Goal: Task Accomplishment & Management: Use online tool/utility

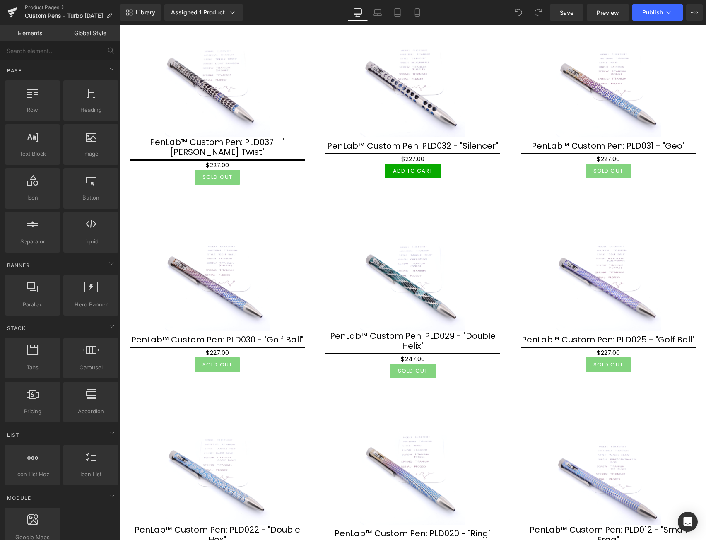
scroll to position [373, 0]
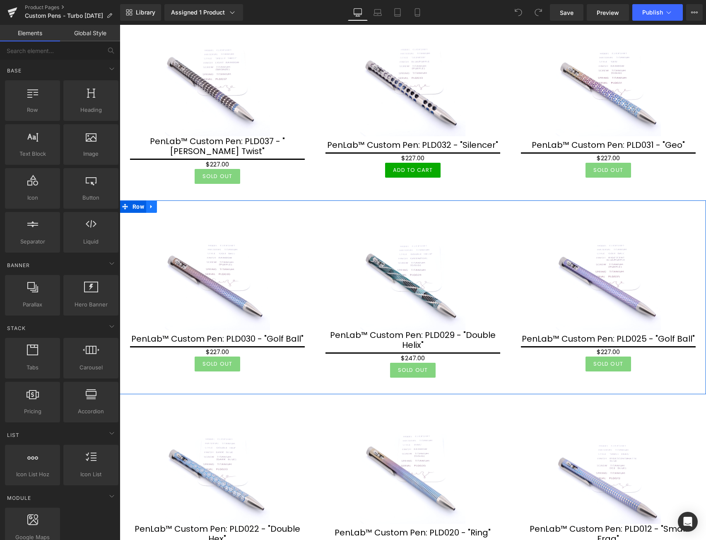
click at [154, 210] on icon at bounding box center [152, 206] width 6 height 6
click at [170, 213] on link at bounding box center [173, 206] width 11 height 12
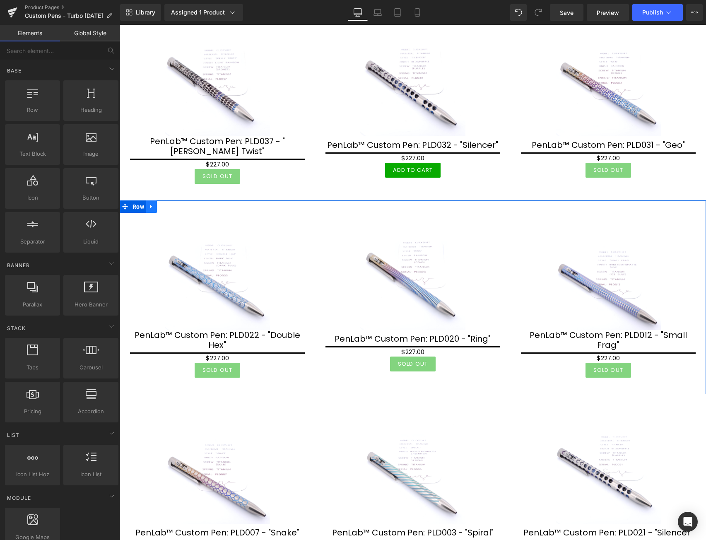
click at [151, 210] on icon at bounding box center [152, 206] width 6 height 6
click at [171, 210] on icon at bounding box center [173, 207] width 6 height 6
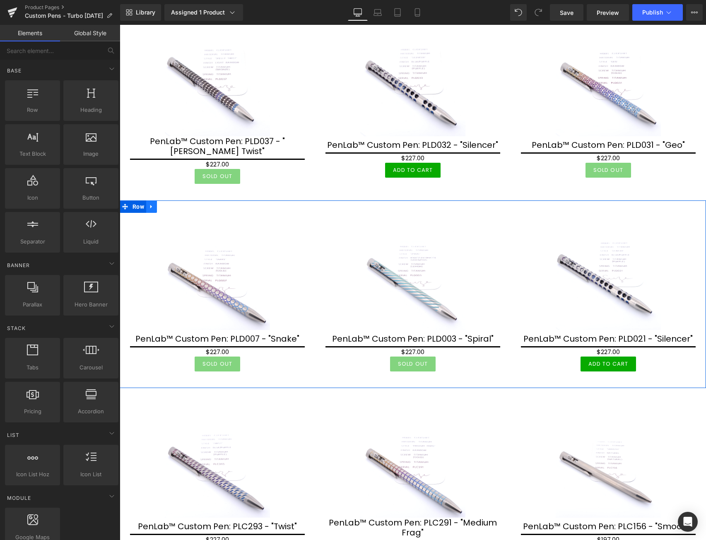
click at [152, 210] on icon at bounding box center [152, 206] width 6 height 6
click at [171, 210] on icon at bounding box center [173, 207] width 6 height 6
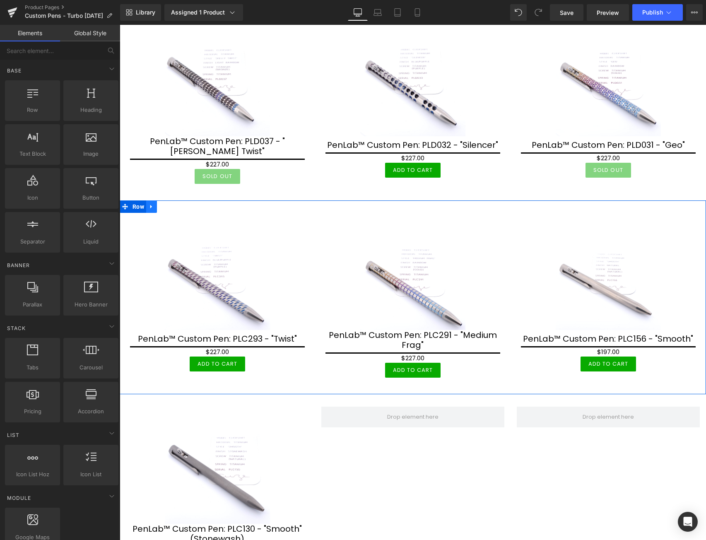
click at [154, 210] on icon at bounding box center [152, 206] width 6 height 6
click at [170, 210] on icon at bounding box center [173, 207] width 6 height 6
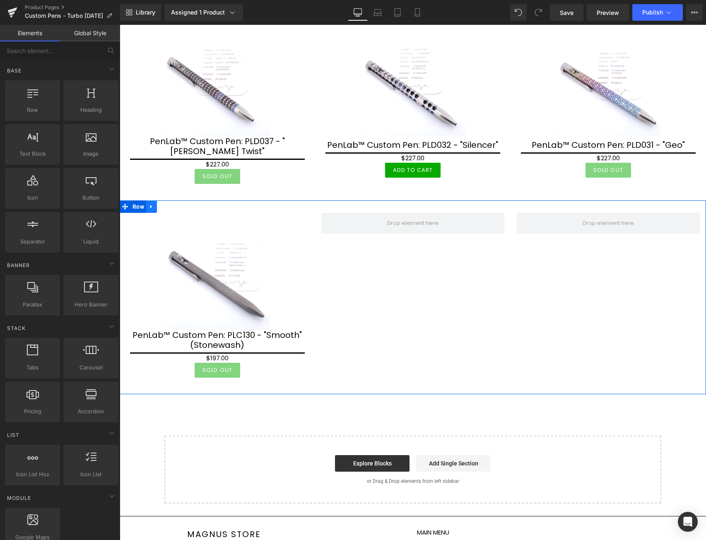
click at [152, 210] on icon at bounding box center [152, 206] width 6 height 6
click at [171, 210] on icon at bounding box center [173, 207] width 6 height 6
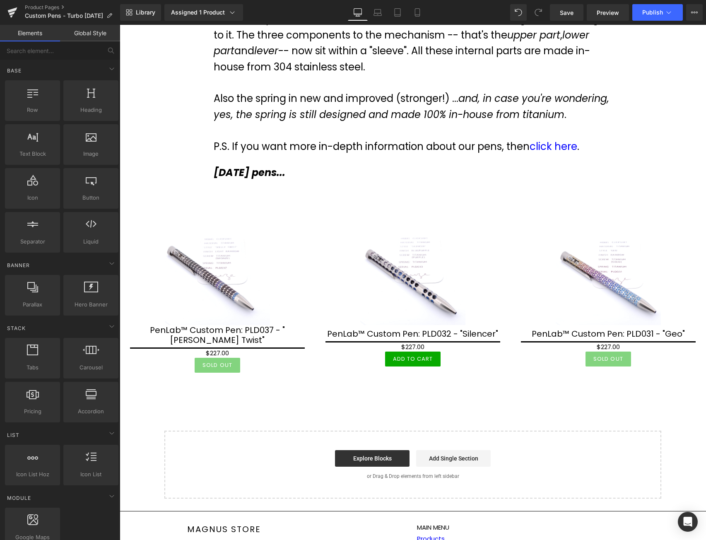
scroll to position [154, 0]
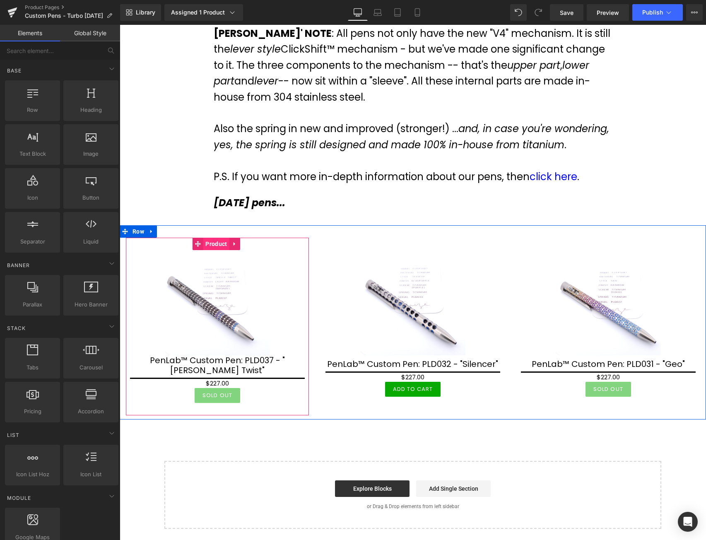
click at [215, 250] on span "Product" at bounding box center [216, 244] width 26 height 12
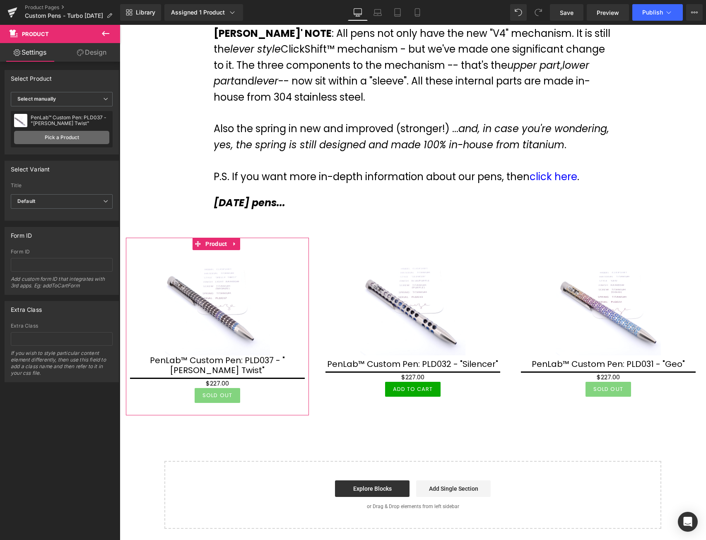
click at [80, 137] on link "Pick a Product" at bounding box center [61, 137] width 95 height 13
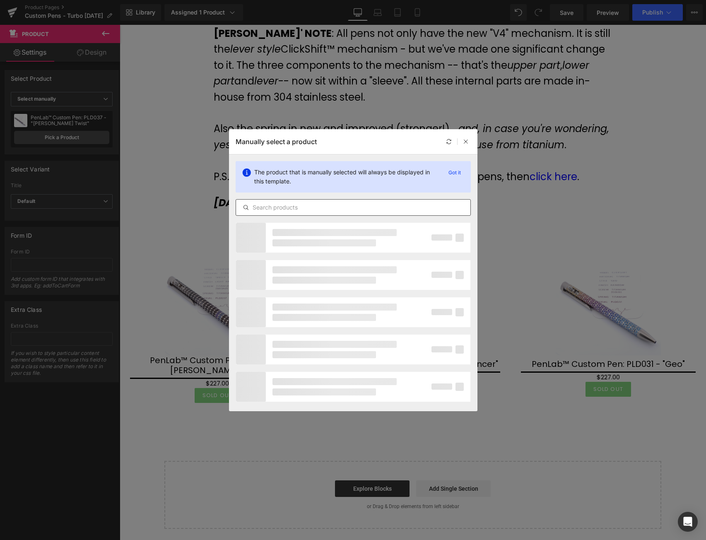
click at [297, 212] on div at bounding box center [353, 207] width 235 height 17
click at [309, 204] on input "text" at bounding box center [353, 207] width 234 height 10
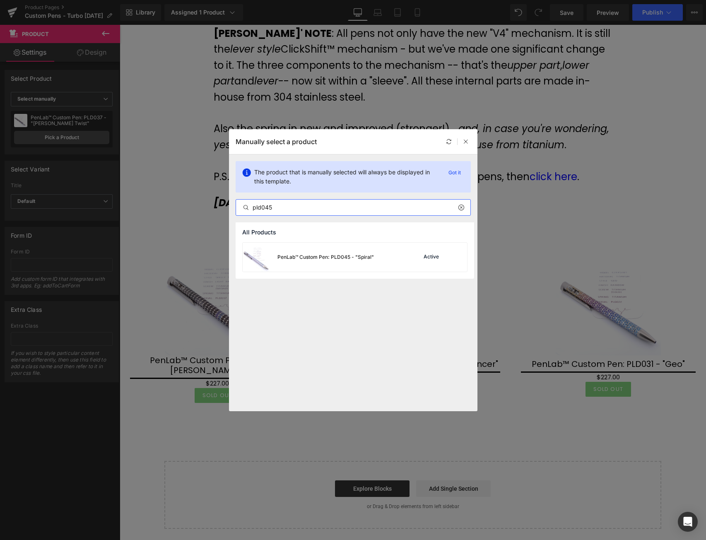
drag, startPoint x: 260, startPoint y: 209, endPoint x: 224, endPoint y: 215, distance: 37.0
click at [224, 215] on div "Manually select a product The product that is manually selected will always be …" at bounding box center [353, 270] width 706 height 540
type input "pld045"
click at [383, 258] on div "PenLab™ Custom Pen: PLD045 - "Spiral" Active" at bounding box center [355, 257] width 224 height 29
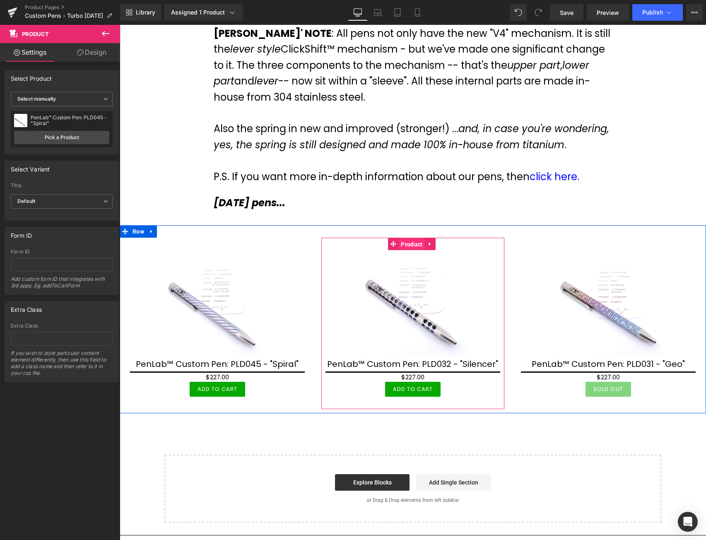
click at [413, 251] on span "Product" at bounding box center [412, 244] width 26 height 12
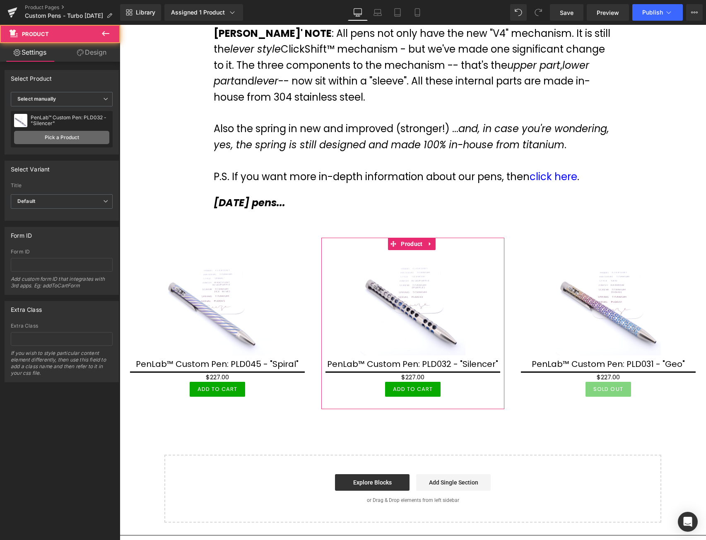
click at [60, 133] on link "Pick a Product" at bounding box center [61, 137] width 95 height 13
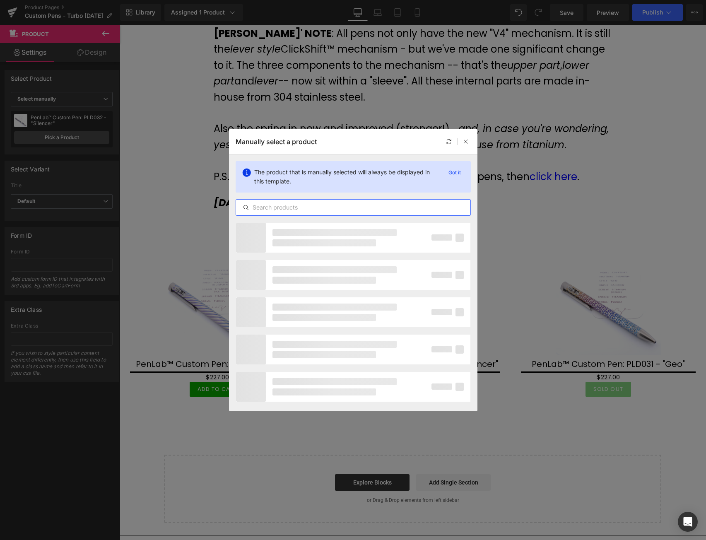
click at [291, 205] on input "text" at bounding box center [353, 207] width 234 height 10
paste input "pld"
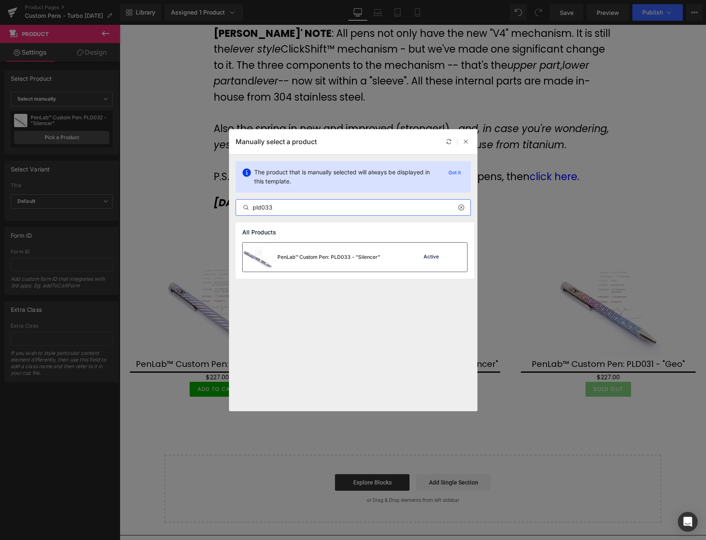
type input "pld033"
click at [336, 258] on div "PenLab™ Custom Pen: PLD033 - "Silencer"" at bounding box center [328, 256] width 103 height 7
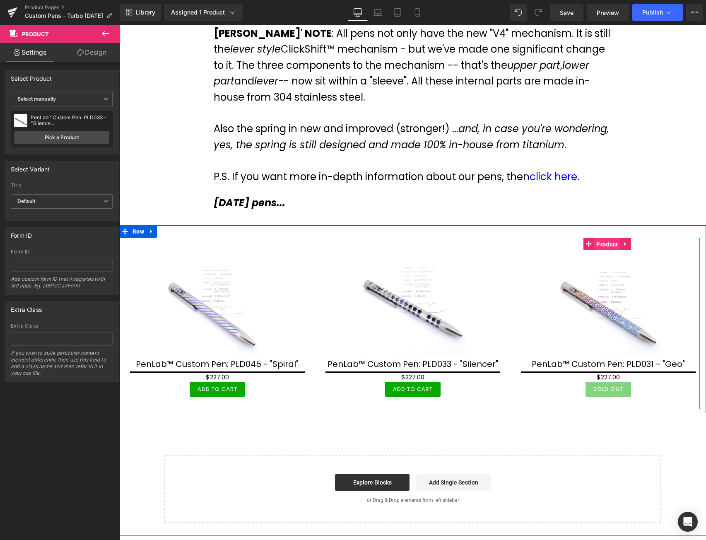
click at [605, 251] on span "Product" at bounding box center [607, 244] width 26 height 12
click at [608, 250] on span "Product" at bounding box center [607, 244] width 26 height 12
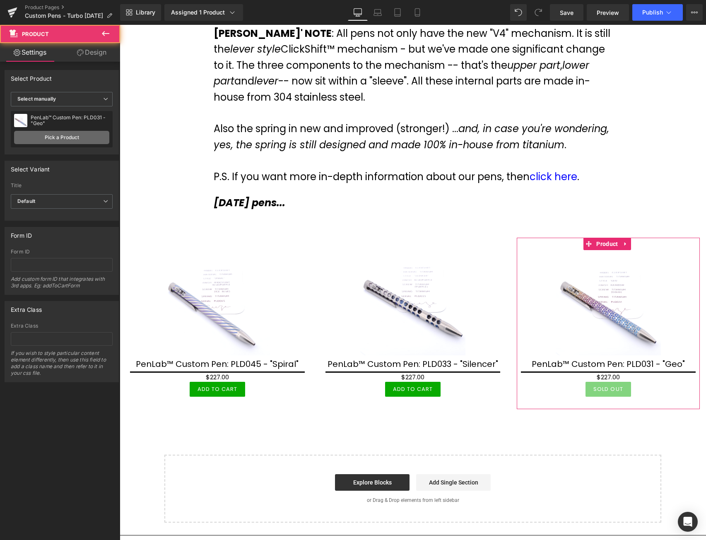
click at [71, 139] on link "Pick a Product" at bounding box center [61, 137] width 95 height 13
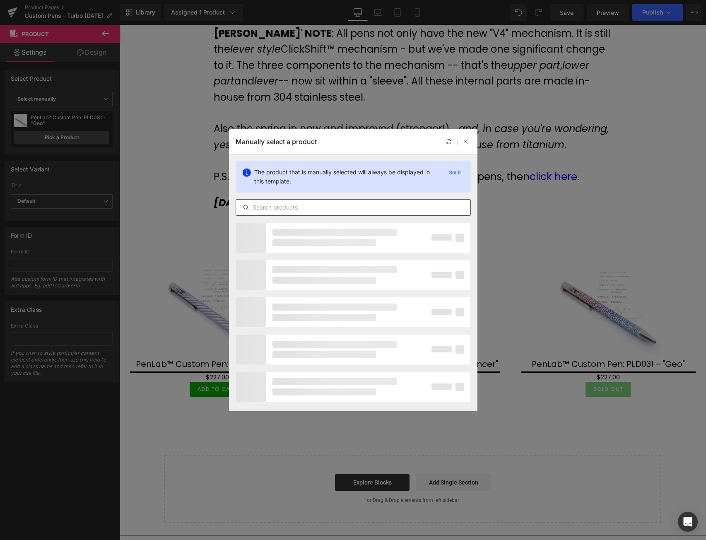
click at [279, 205] on input "text" at bounding box center [353, 207] width 234 height 10
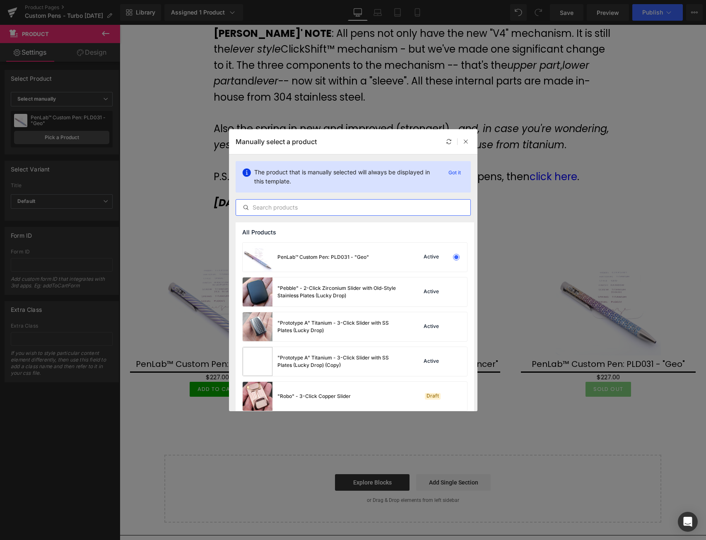
paste input "pld"
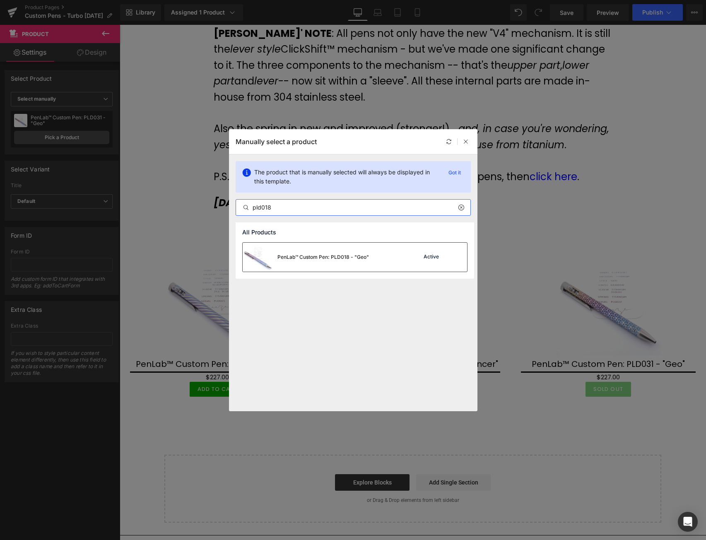
type input "pld018"
click at [322, 257] on div "PenLab™ Custom Pen: PLD018 - "Geo"" at bounding box center [323, 256] width 92 height 7
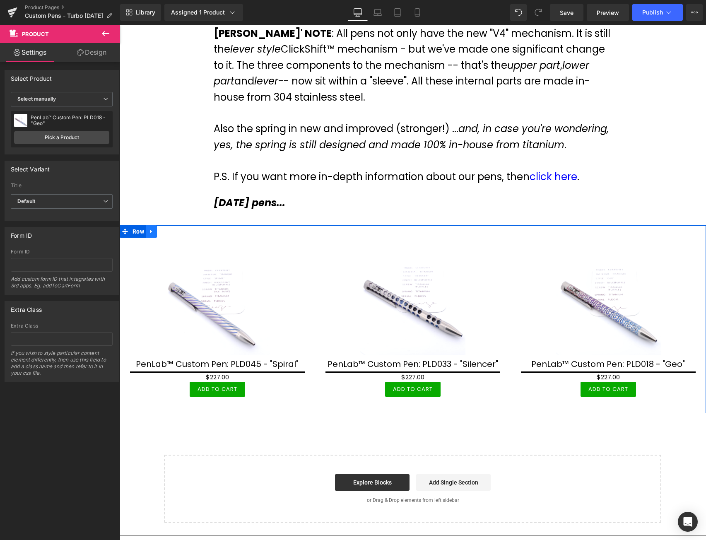
click at [151, 235] on icon at bounding box center [152, 232] width 6 height 6
click at [159, 238] on link at bounding box center [162, 231] width 11 height 12
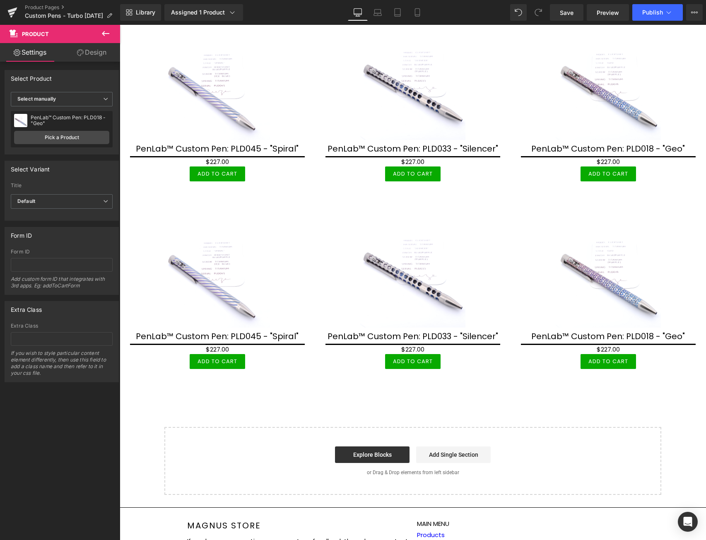
scroll to position [361, 0]
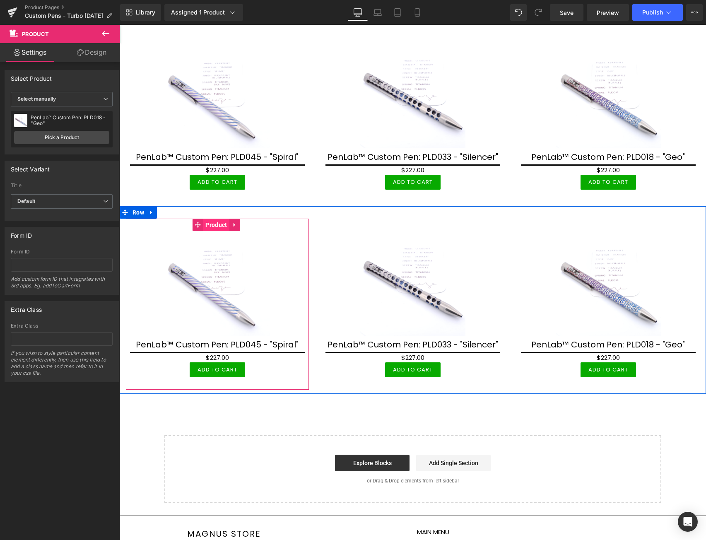
click at [220, 231] on span "Product" at bounding box center [216, 225] width 26 height 12
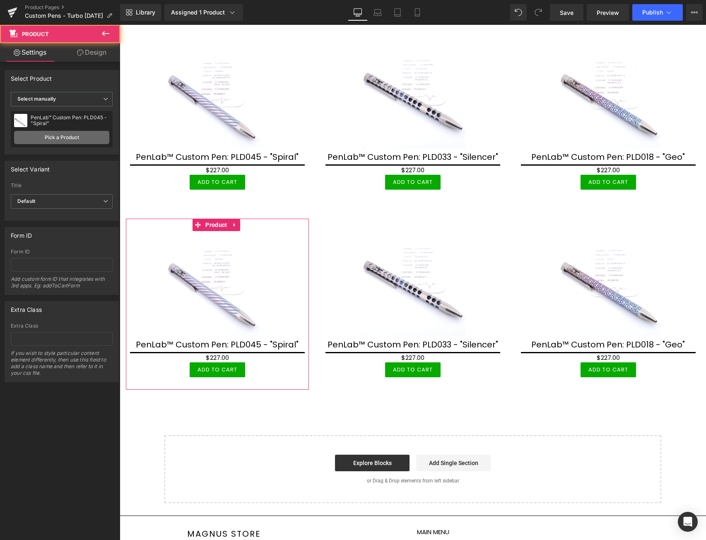
click at [86, 137] on link "Pick a Product" at bounding box center [61, 137] width 95 height 13
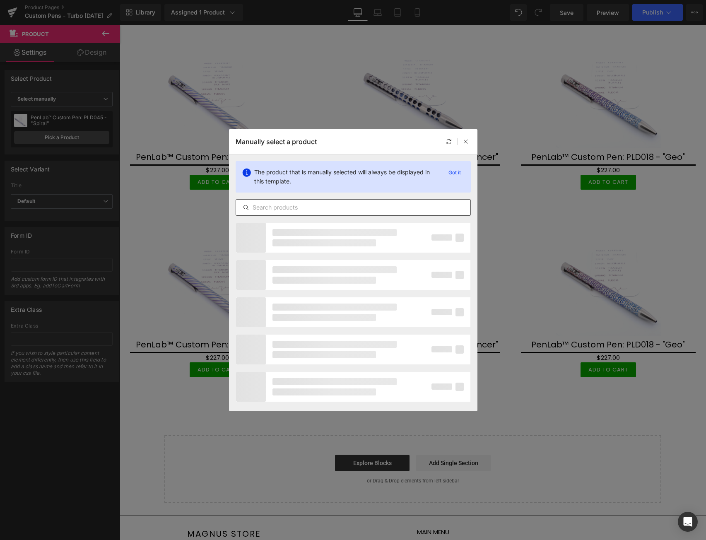
click at [285, 210] on input "text" at bounding box center [353, 207] width 234 height 10
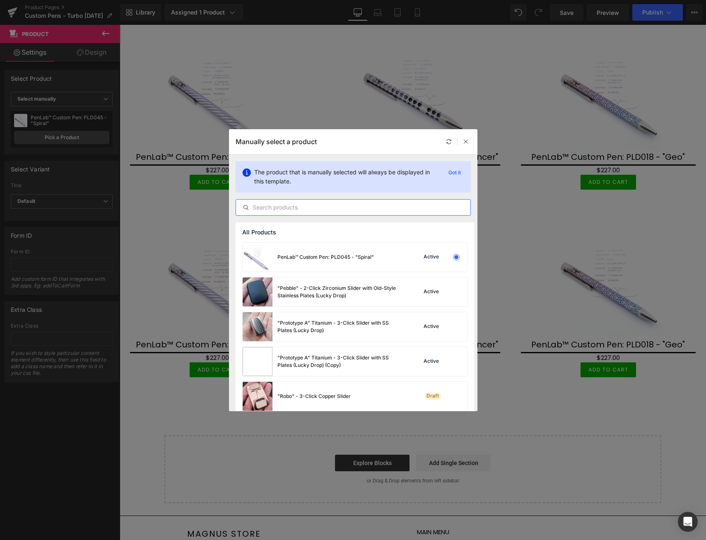
paste input "pld"
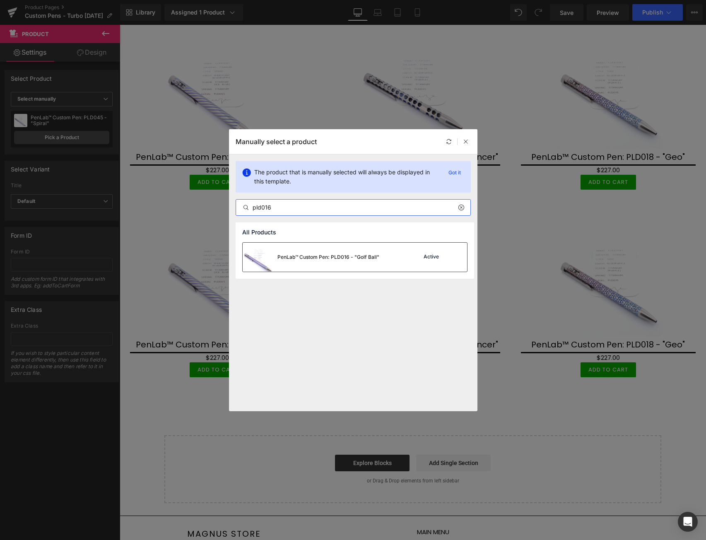
type input "pld016"
drag, startPoint x: 307, startPoint y: 258, endPoint x: 273, endPoint y: 246, distance: 35.8
click at [307, 258] on div "PenLab™ Custom Pen: PLD016 - "Golf Ball"" at bounding box center [328, 256] width 102 height 7
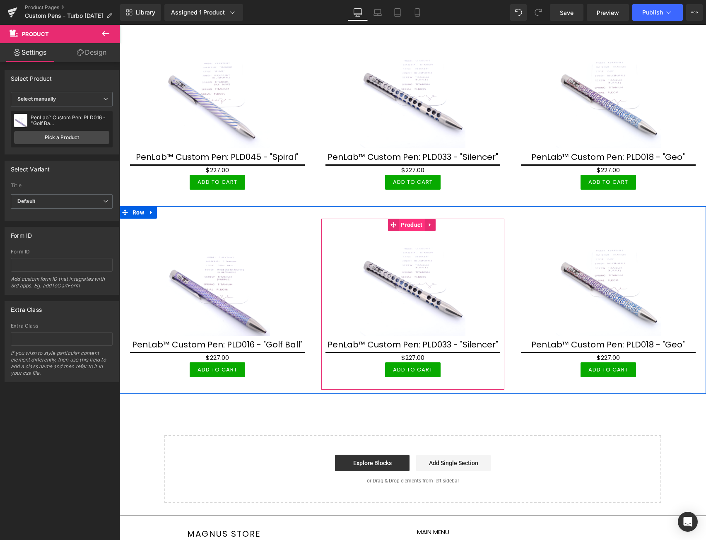
click at [407, 231] on span "Product" at bounding box center [412, 225] width 26 height 12
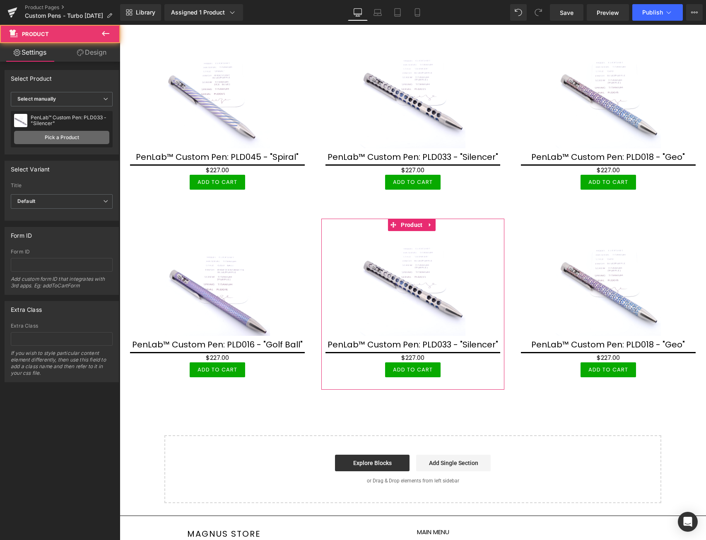
click at [77, 133] on link "Pick a Product" at bounding box center [61, 137] width 95 height 13
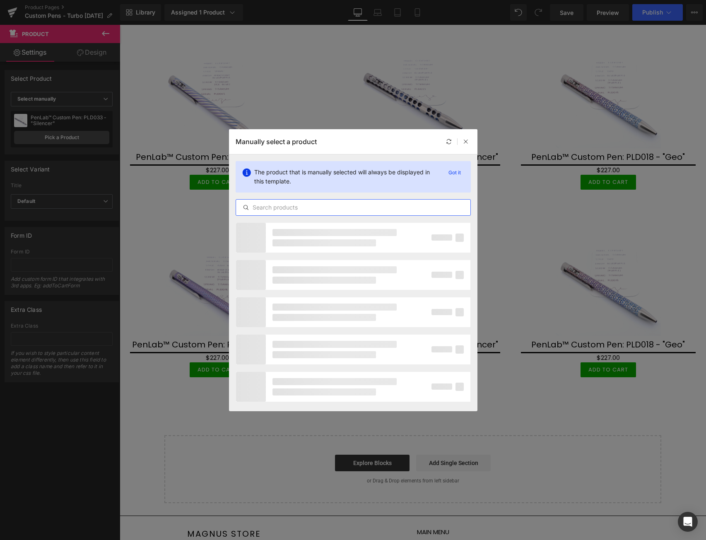
click at [289, 204] on input "text" at bounding box center [353, 207] width 234 height 10
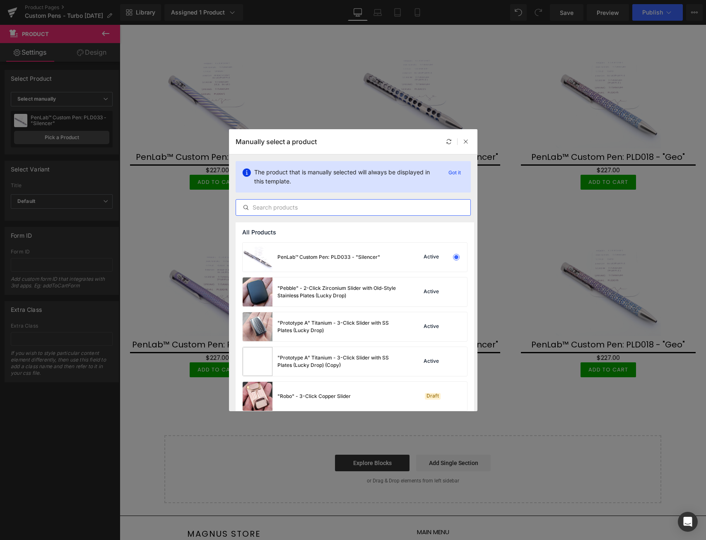
paste input "pld"
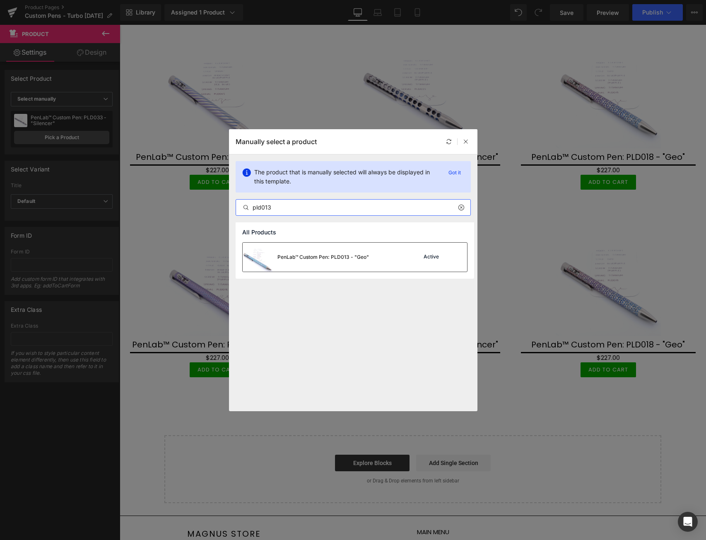
type input "pld013"
click at [343, 253] on div "PenLab™ Custom Pen: PLD013 - "Geo"" at bounding box center [323, 256] width 92 height 7
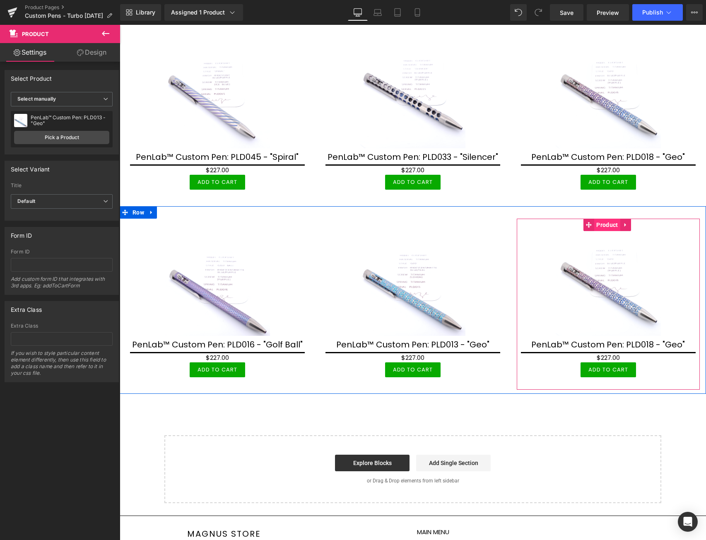
click at [607, 231] on span "Product" at bounding box center [607, 225] width 26 height 12
click at [77, 137] on link "Pick a Product" at bounding box center [61, 137] width 95 height 13
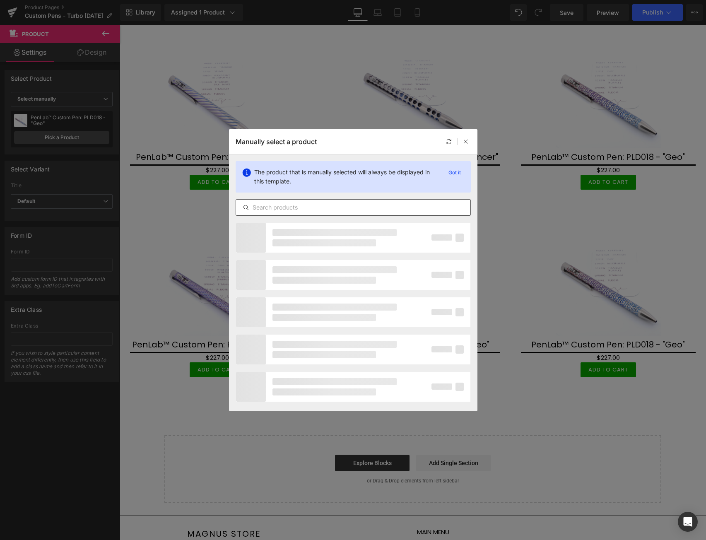
click at [319, 202] on input "text" at bounding box center [353, 207] width 234 height 10
type input "plc293"
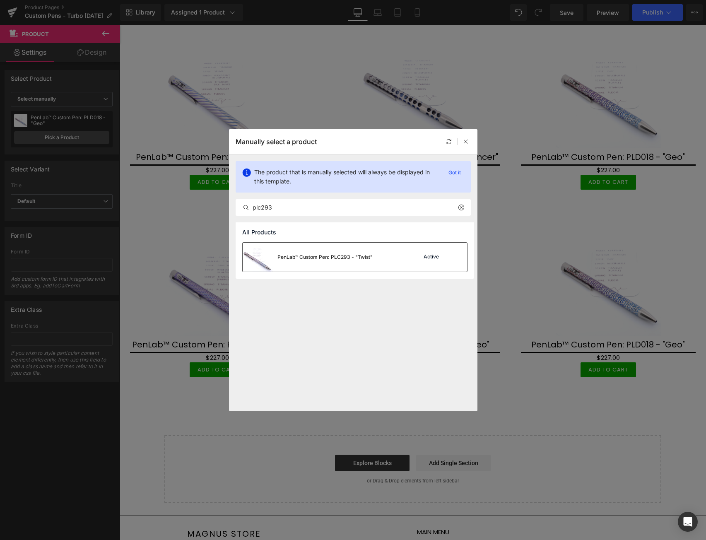
click at [374, 267] on div "PenLab™ Custom Pen: PLC293 - "Twist" Active" at bounding box center [355, 257] width 224 height 29
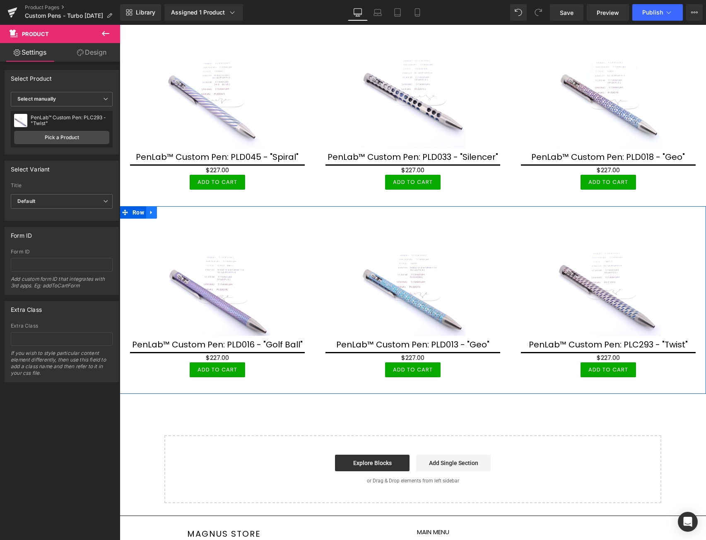
click at [152, 215] on icon at bounding box center [152, 212] width 6 height 6
click at [161, 215] on icon at bounding box center [162, 213] width 6 height 6
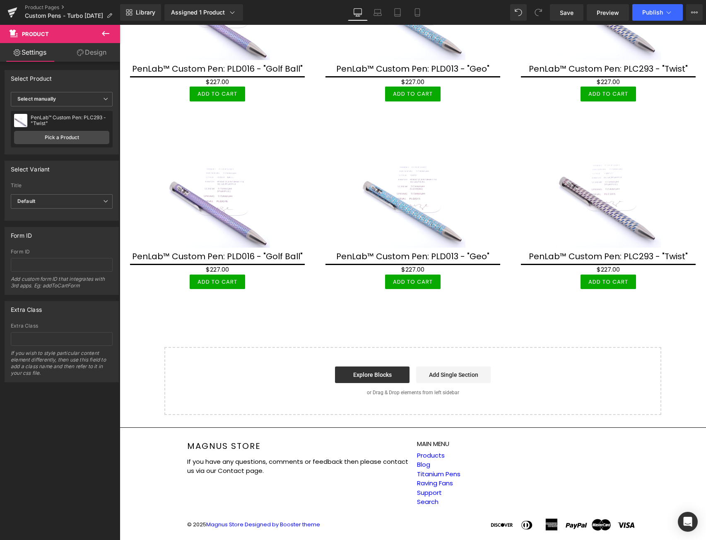
scroll to position [649, 0]
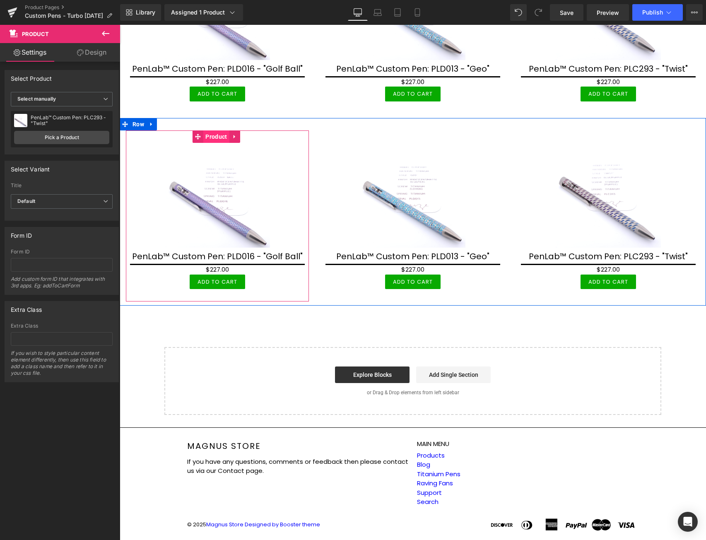
click at [218, 136] on span "Product" at bounding box center [216, 136] width 26 height 12
click at [222, 137] on span "Product" at bounding box center [216, 136] width 26 height 12
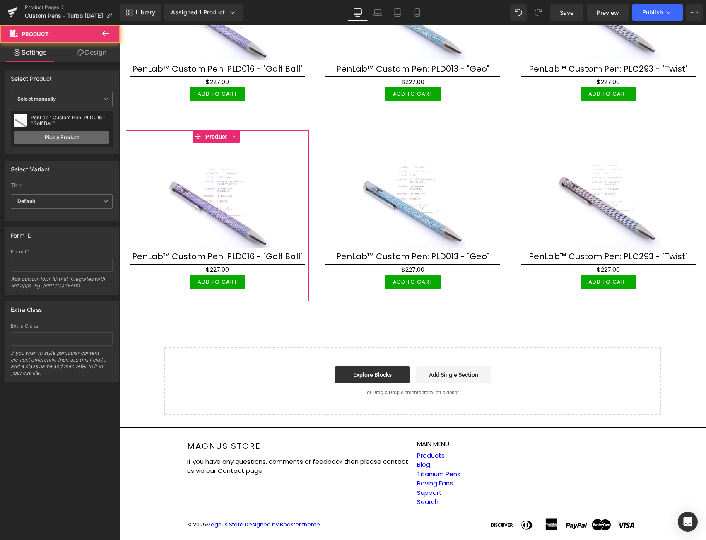
click at [60, 139] on link "Pick a Product" at bounding box center [61, 137] width 95 height 13
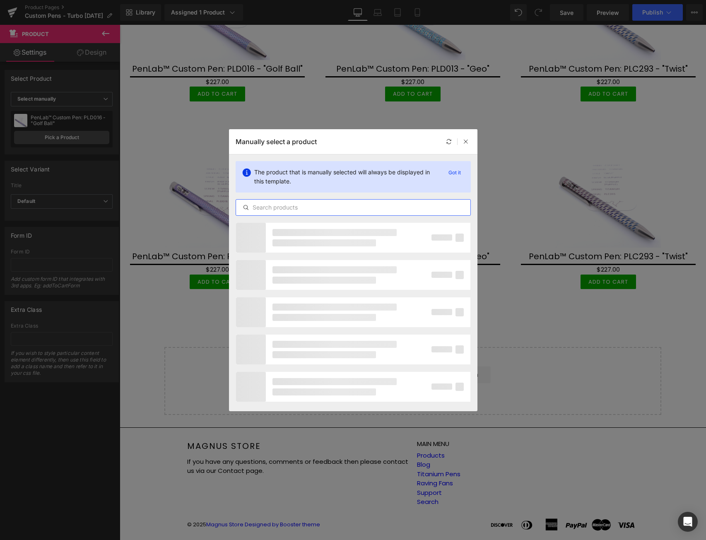
click at [315, 205] on input "text" at bounding box center [353, 207] width 234 height 10
paste input "plc"
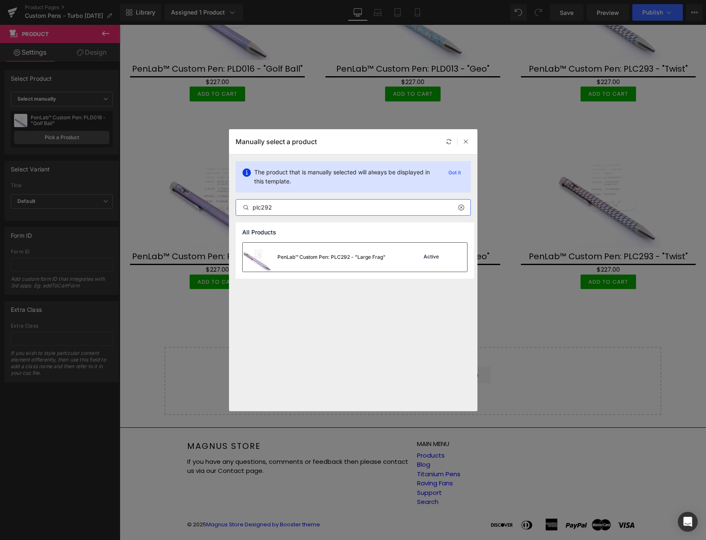
type input "plc292"
click at [372, 258] on div "PenLab™ Custom Pen: PLC292 - "Large Frag"" at bounding box center [331, 256] width 108 height 7
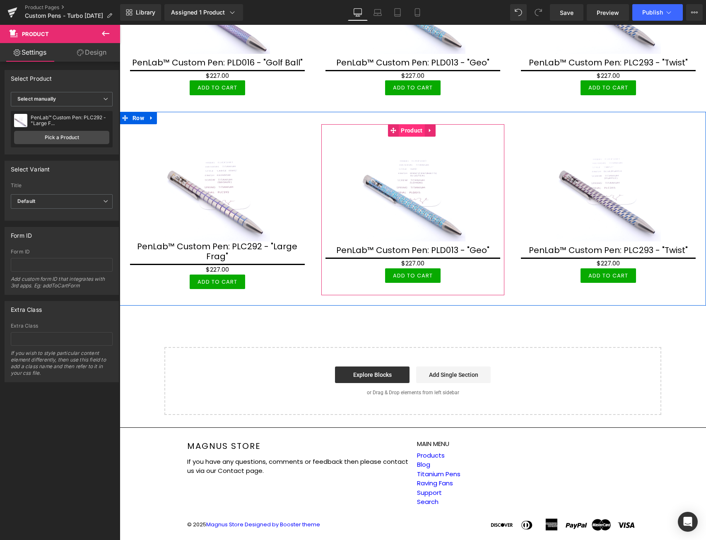
click at [411, 137] on span "Product" at bounding box center [412, 130] width 26 height 12
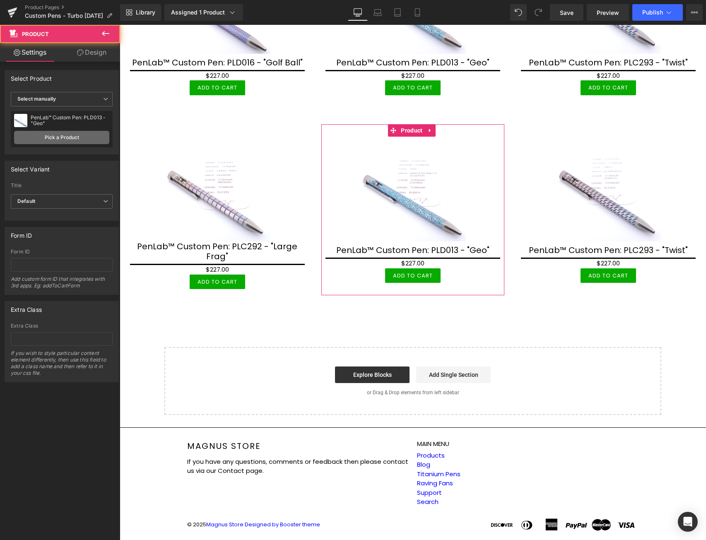
click at [66, 135] on link "Pick a Product" at bounding box center [61, 137] width 95 height 13
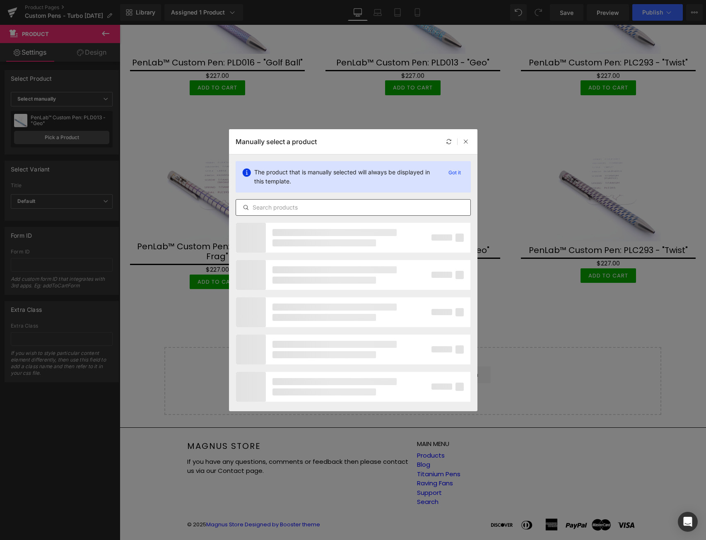
click at [323, 208] on input "text" at bounding box center [353, 207] width 234 height 10
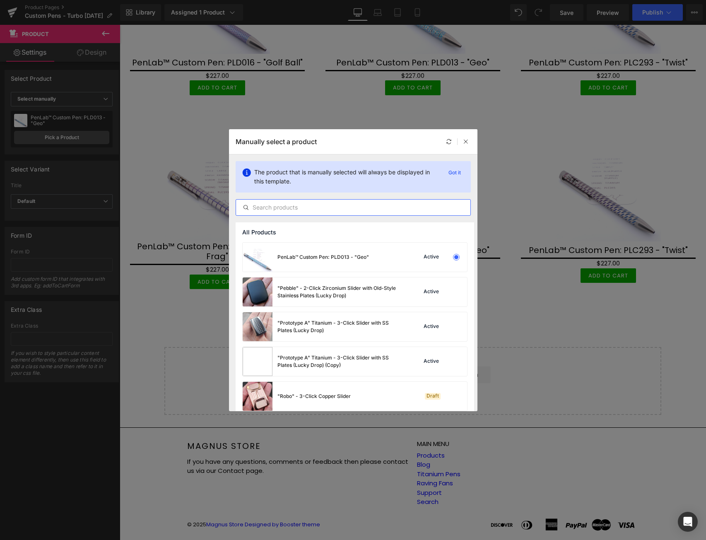
paste input "plc"
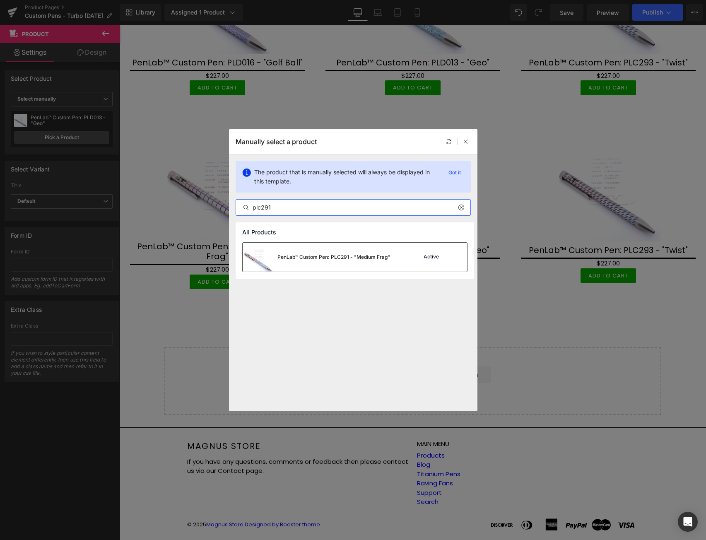
type input "plc291"
click at [328, 255] on div "PenLab™ Custom Pen: PLC291 - "Medium Frag"" at bounding box center [333, 256] width 113 height 7
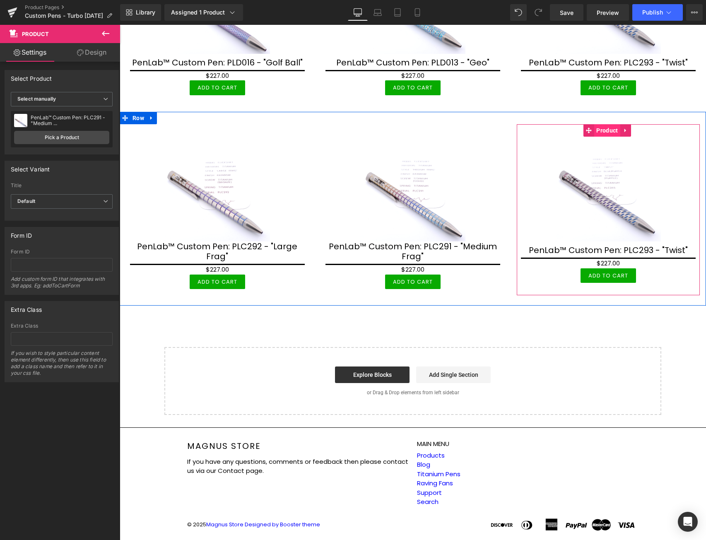
click at [602, 137] on span "Product" at bounding box center [607, 130] width 26 height 12
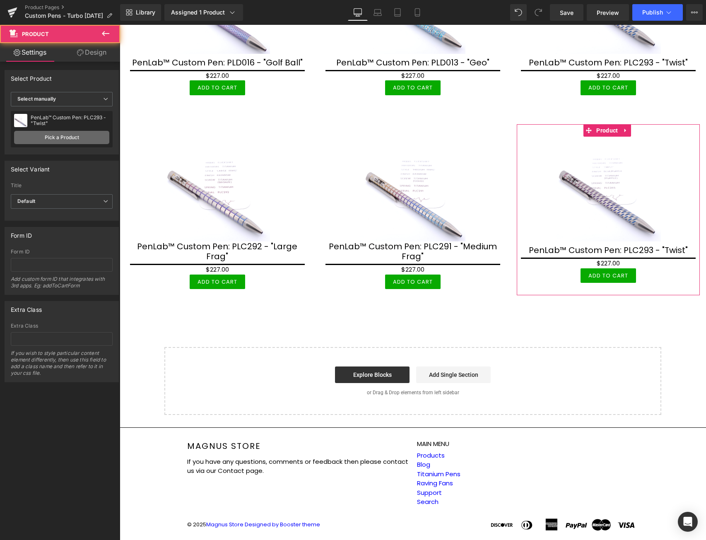
click at [75, 140] on link "Pick a Product" at bounding box center [61, 137] width 95 height 13
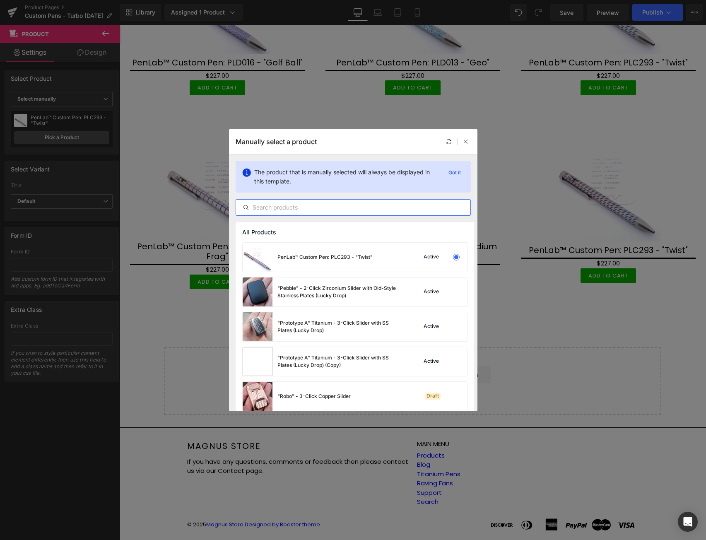
click at [308, 207] on input "text" at bounding box center [353, 207] width 234 height 10
paste input "plc"
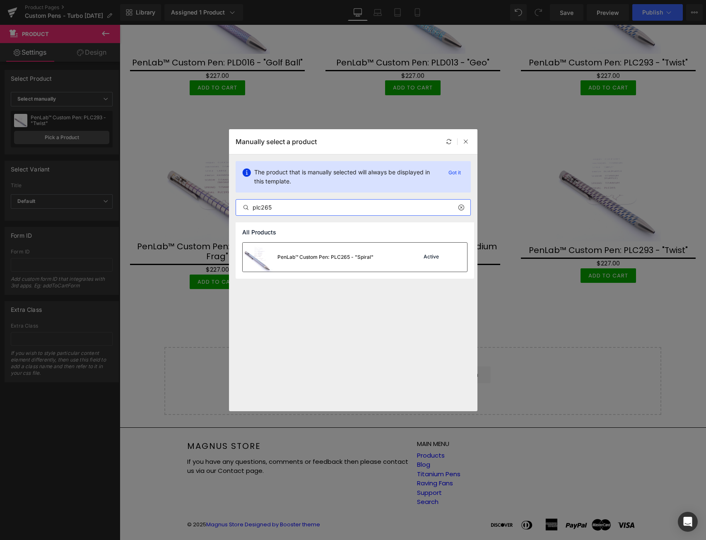
type input "plc265"
click at [328, 261] on div "PenLab™ Custom Pen: PLC265 - "Spiral"" at bounding box center [308, 257] width 131 height 29
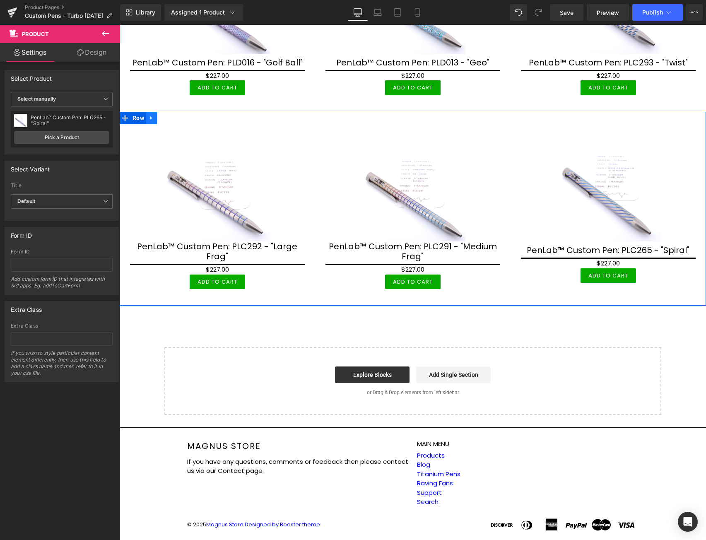
click at [151, 120] on icon at bounding box center [151, 118] width 2 height 4
click at [164, 121] on icon at bounding box center [162, 118] width 6 height 6
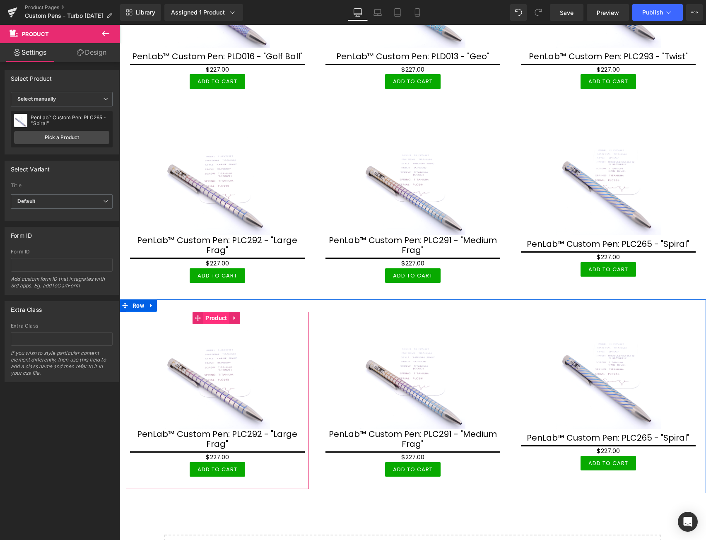
click at [212, 324] on span "Product" at bounding box center [216, 318] width 26 height 12
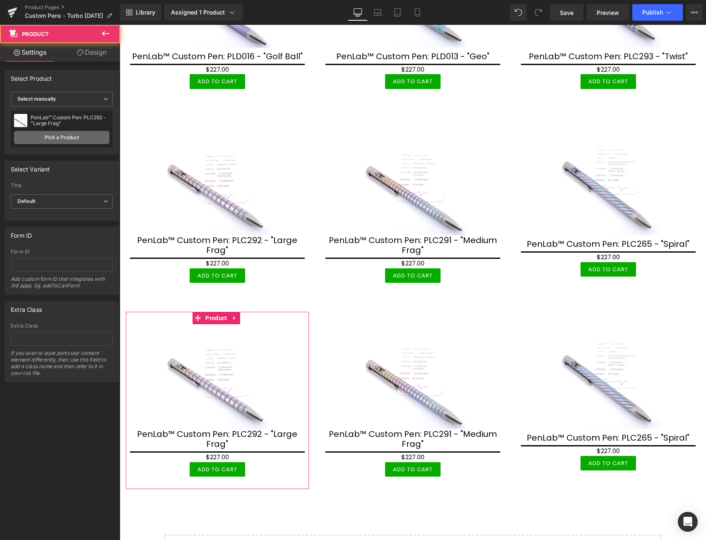
click at [67, 138] on link "Pick a Product" at bounding box center [61, 137] width 95 height 13
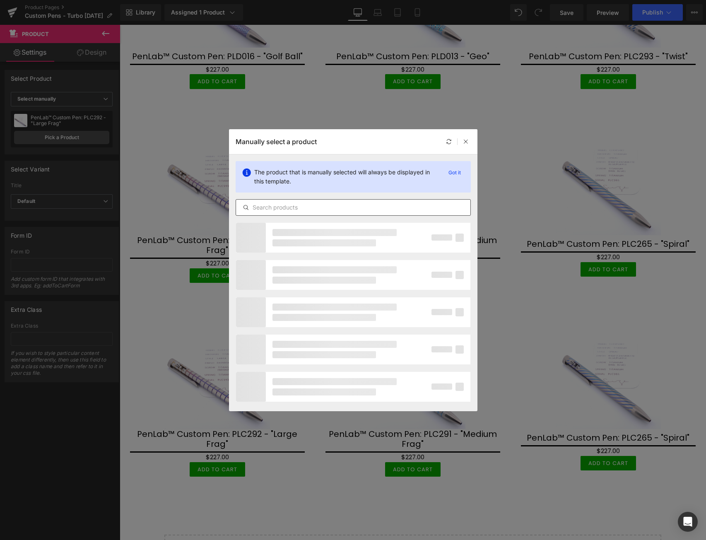
click at [262, 204] on input "text" at bounding box center [353, 207] width 234 height 10
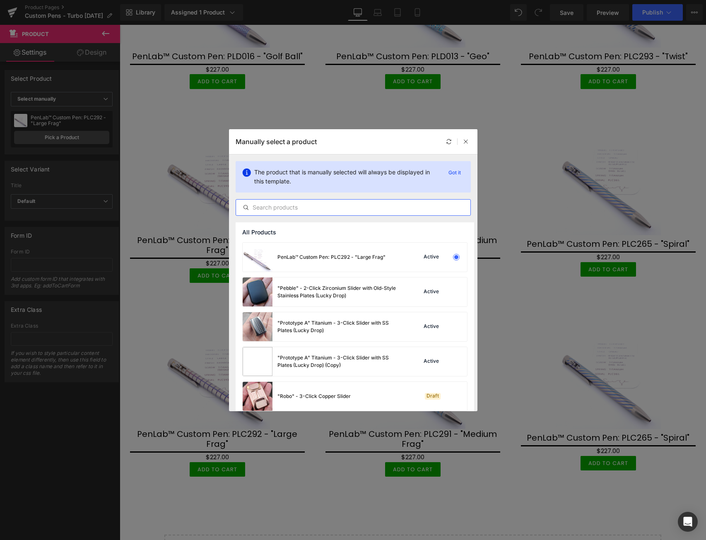
paste input "plc"
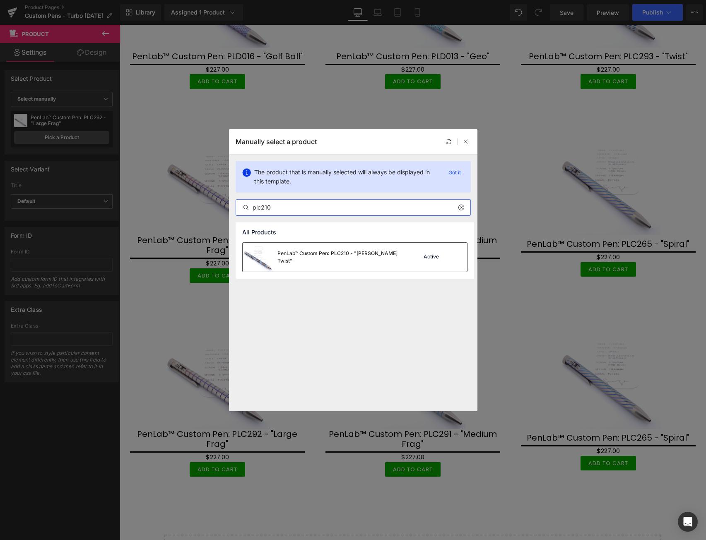
type input "plc210"
click at [333, 263] on div "PenLab™ Custom Pen: PLC210 - "[PERSON_NAME] Twist"" at bounding box center [322, 257] width 159 height 29
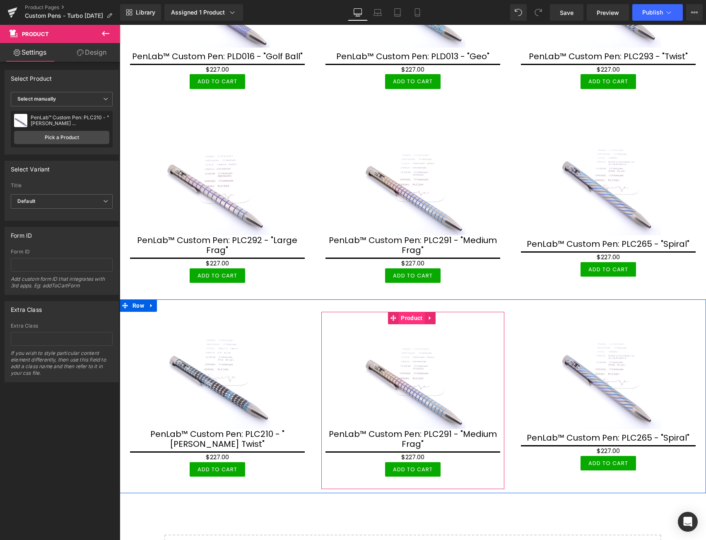
click at [419, 324] on span "Product" at bounding box center [412, 318] width 26 height 12
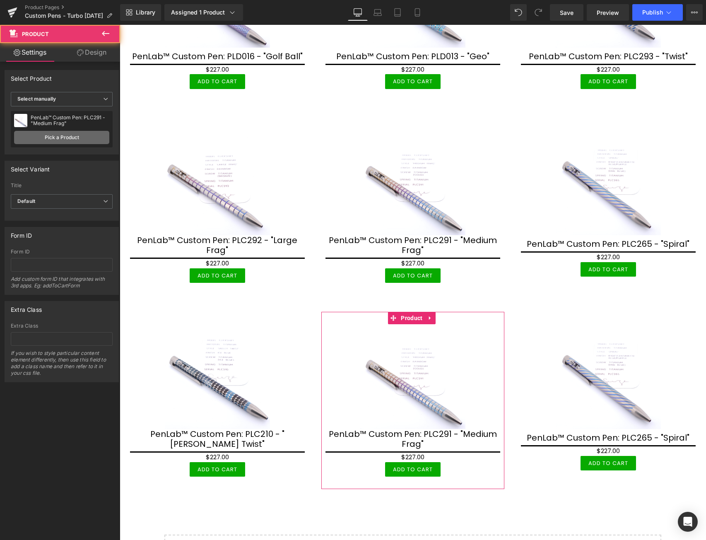
click at [87, 135] on link "Pick a Product" at bounding box center [61, 137] width 95 height 13
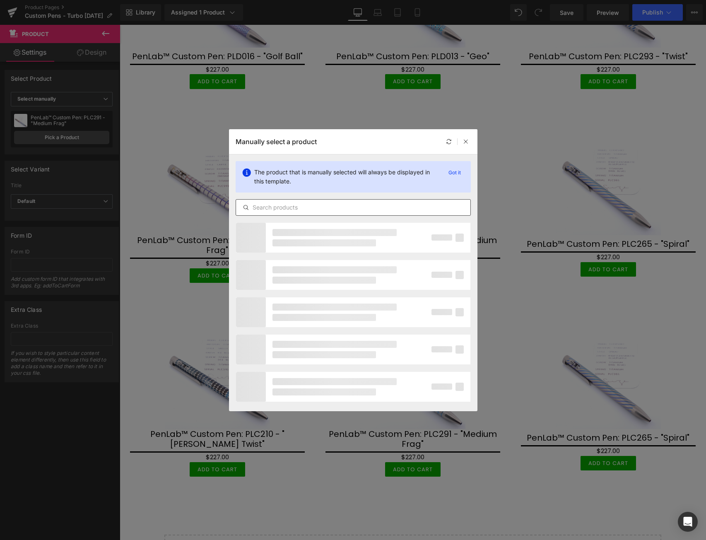
click at [349, 207] on input "text" at bounding box center [353, 207] width 234 height 10
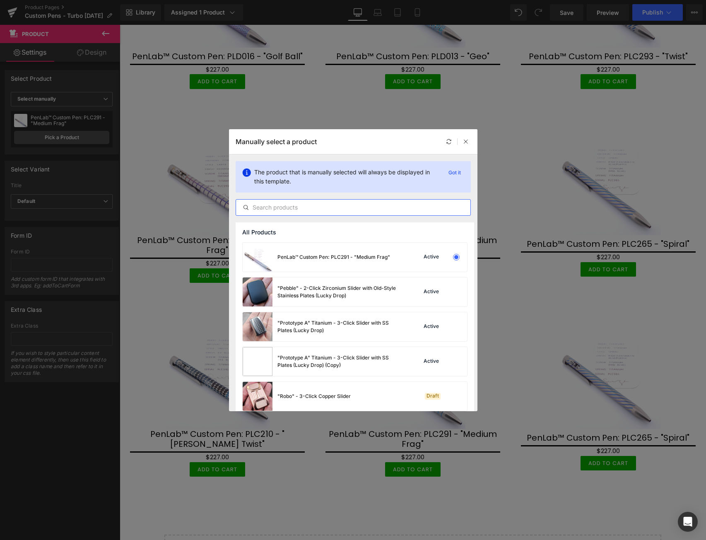
paste input "plc"
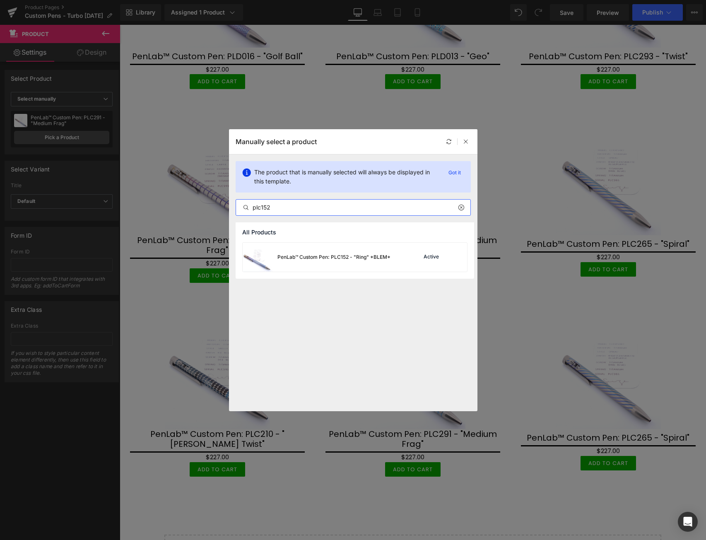
type input "plc152"
click at [325, 254] on div "PenLab™ Custom Pen: PLC152 - "Ring" *BLEM*" at bounding box center [333, 256] width 113 height 7
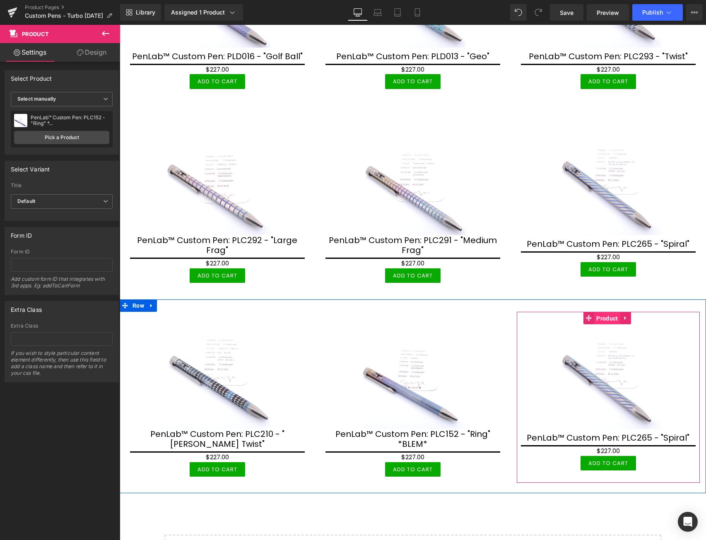
click at [608, 325] on span "Product" at bounding box center [607, 318] width 26 height 12
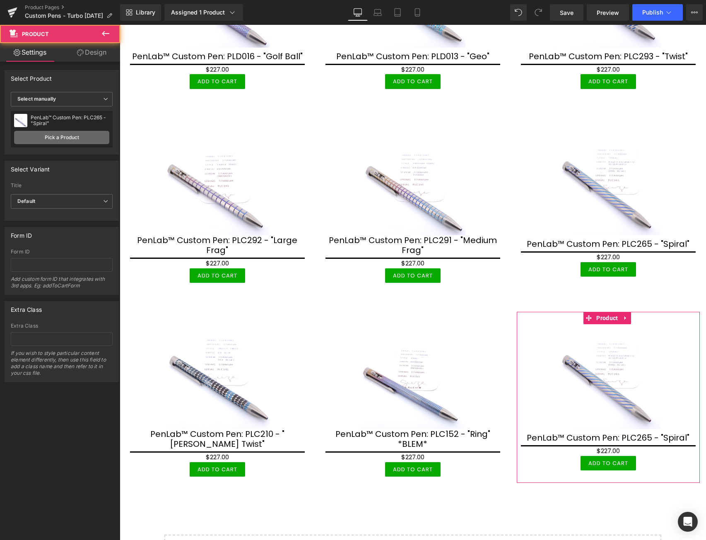
click at [77, 135] on link "Pick a Product" at bounding box center [61, 137] width 95 height 13
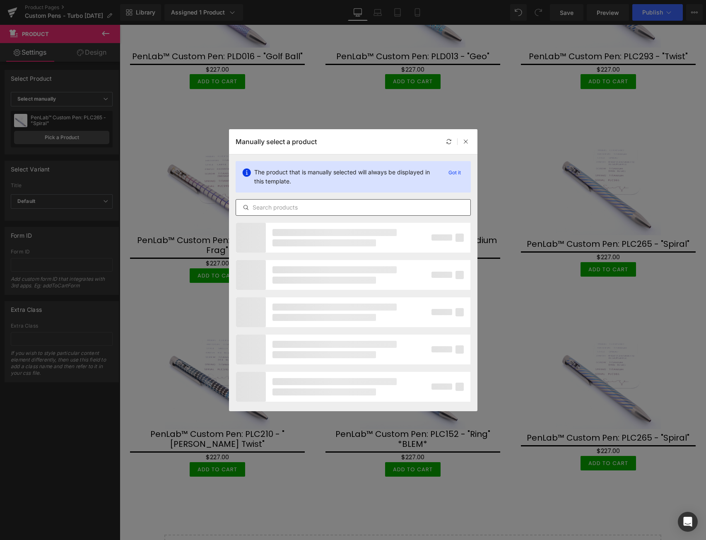
click at [303, 207] on input "text" at bounding box center [353, 207] width 234 height 10
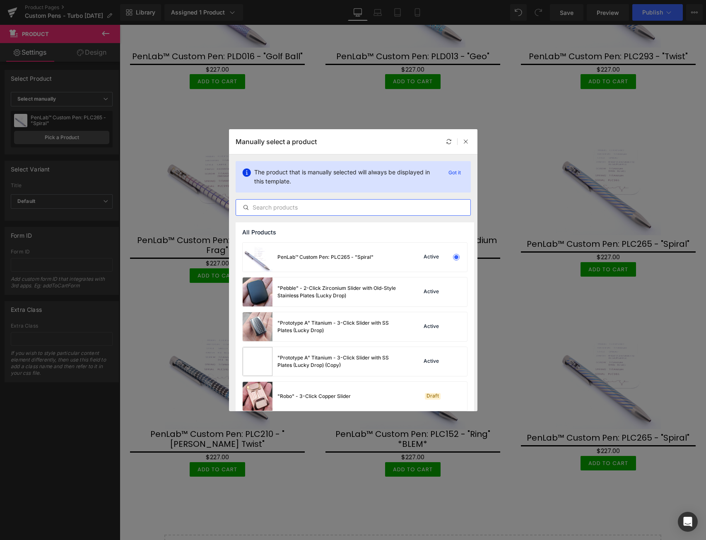
paste input "plc"
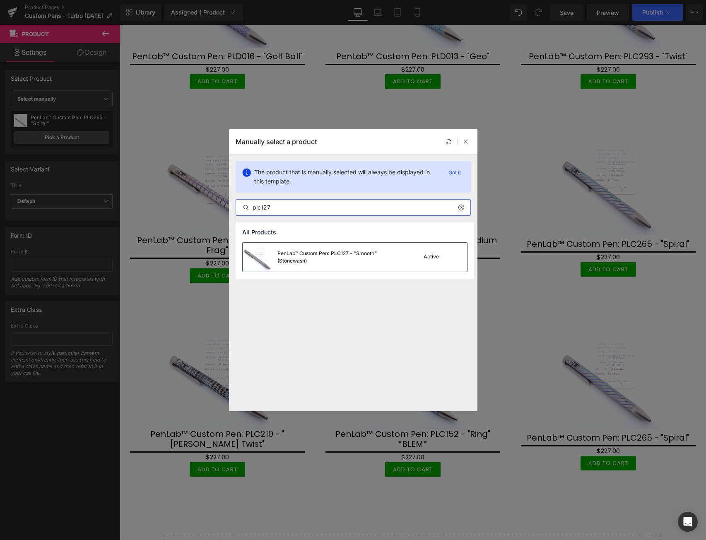
type input "plc127"
click at [333, 259] on div "PenLab™ Custom Pen: PLC127 - "Smooth" (Stonewash)" at bounding box center [339, 257] width 124 height 15
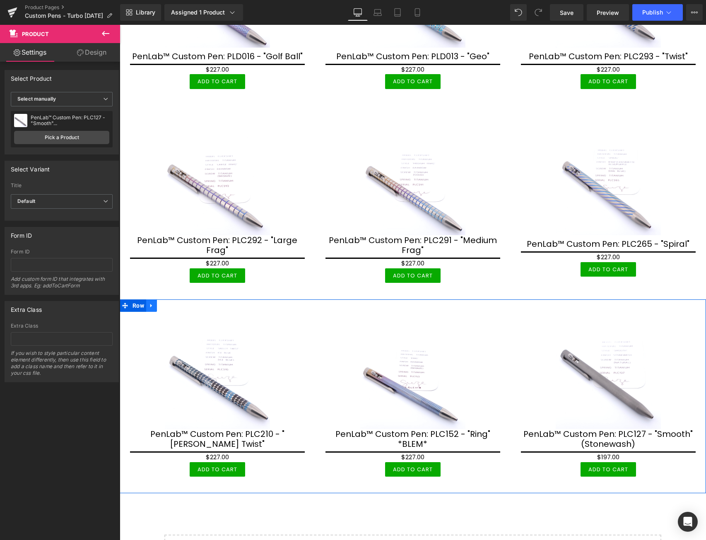
click at [149, 309] on icon at bounding box center [152, 306] width 6 height 6
click at [162, 308] on icon at bounding box center [162, 306] width 6 height 6
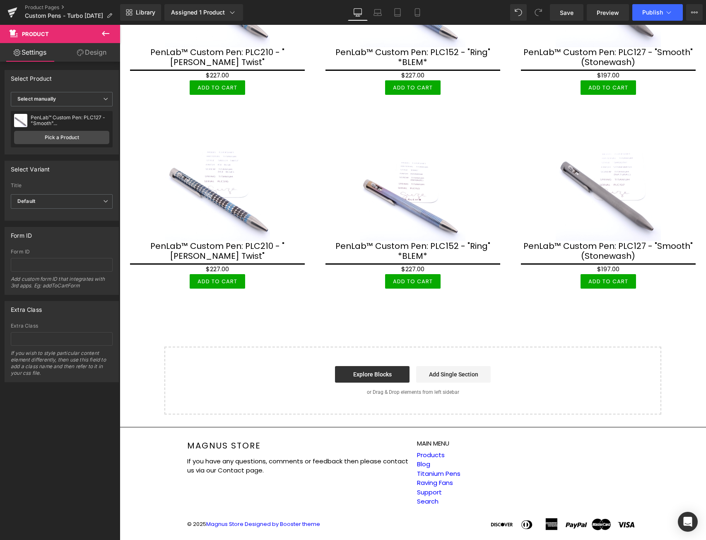
scroll to position [1040, 0]
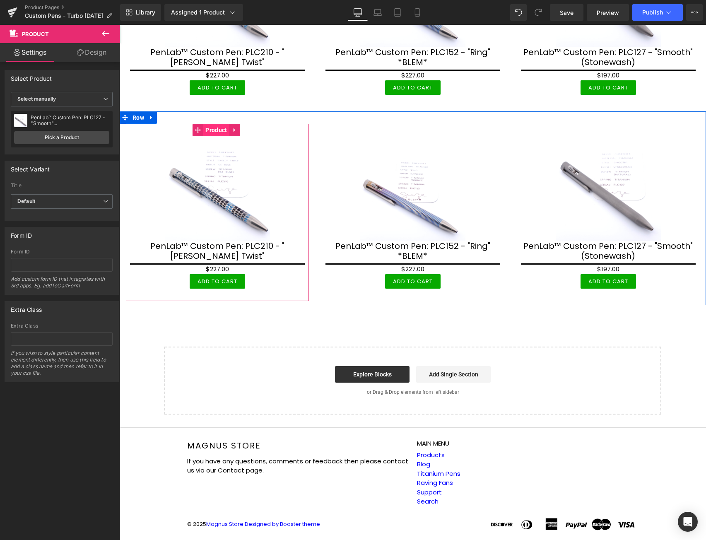
click at [215, 132] on span "Product" at bounding box center [216, 130] width 26 height 12
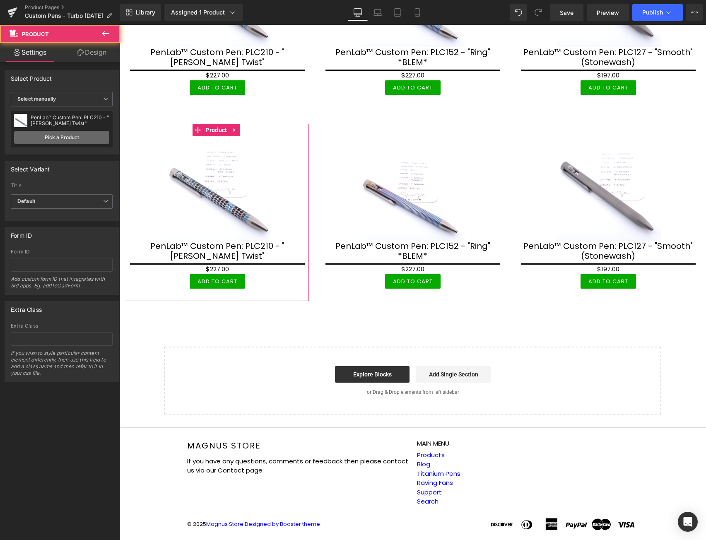
click at [84, 135] on link "Pick a Product" at bounding box center [61, 137] width 95 height 13
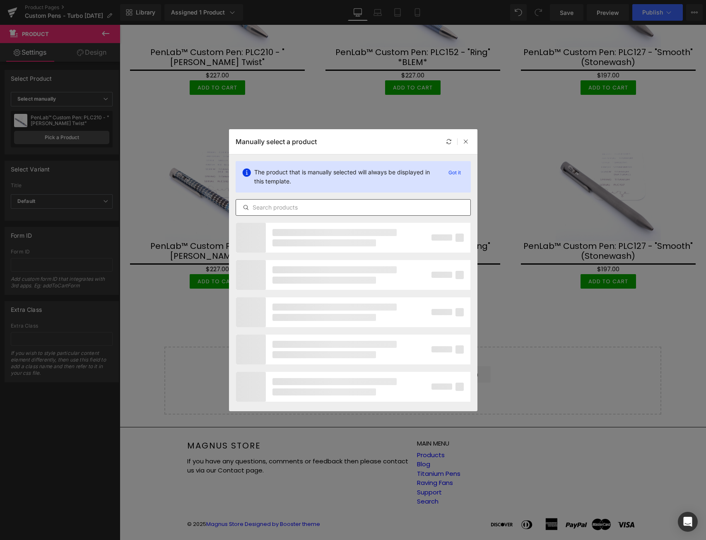
click at [261, 210] on input "text" at bounding box center [353, 207] width 234 height 10
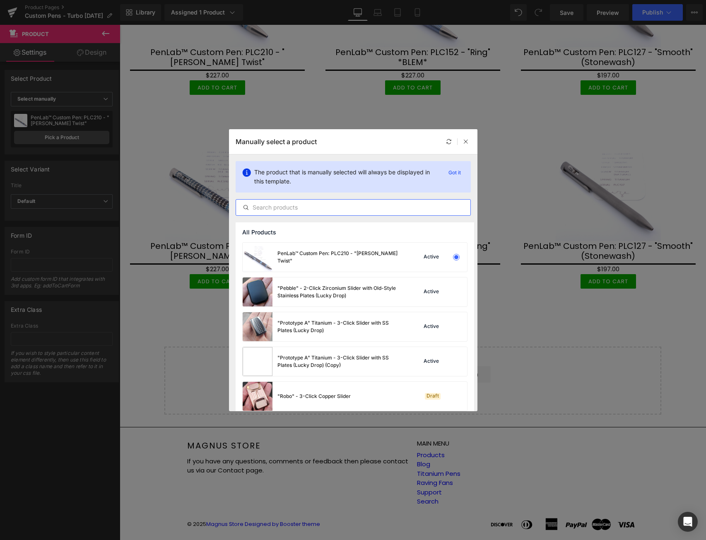
paste input "plc"
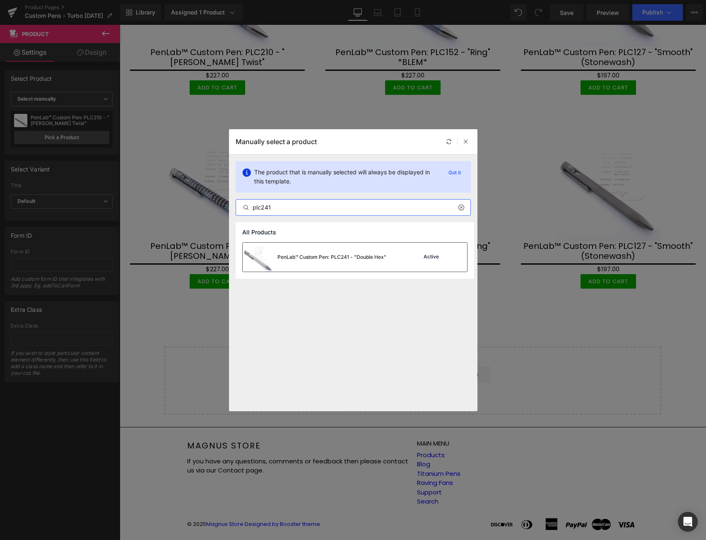
type input "plc241"
click at [333, 265] on div "PenLab™ Custom Pen: PLC241 - "Double Hex"" at bounding box center [315, 257] width 144 height 29
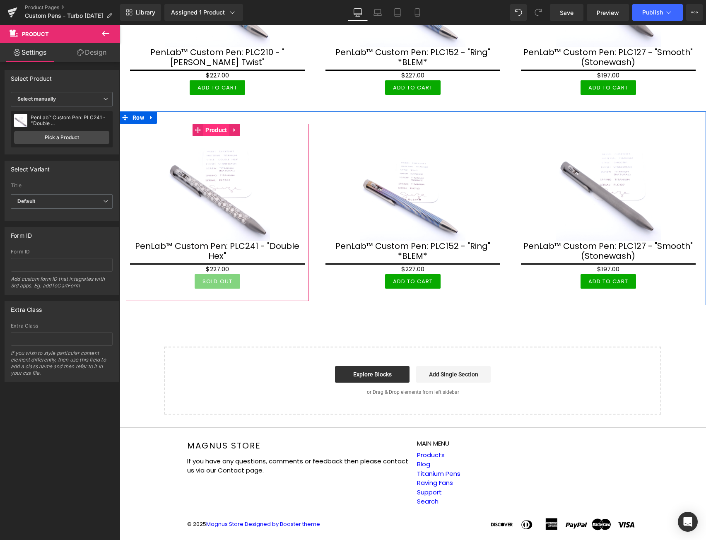
click at [219, 130] on span "Product" at bounding box center [216, 130] width 26 height 12
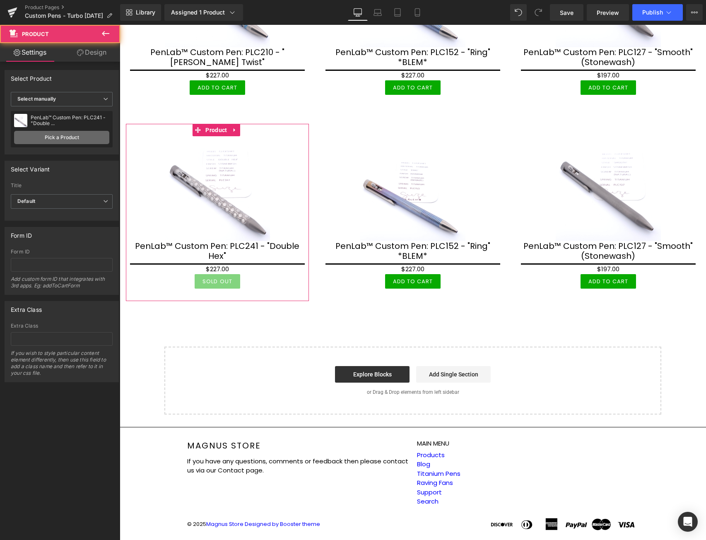
click at [66, 134] on link "Pick a Product" at bounding box center [61, 137] width 95 height 13
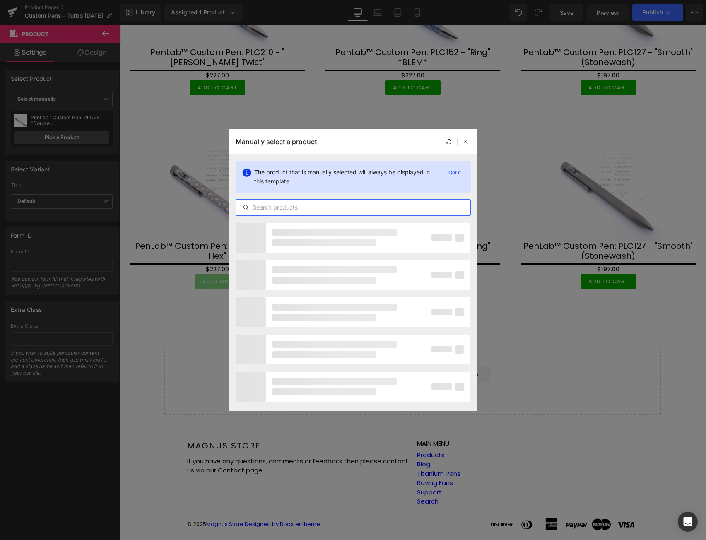
click at [296, 205] on input "text" at bounding box center [353, 207] width 234 height 10
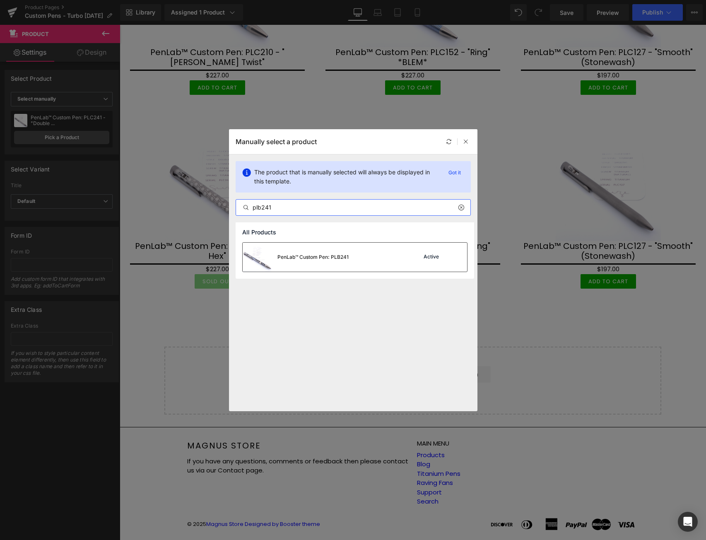
type input "plb241"
click at [327, 260] on div "PenLab™ Custom Pen: PLB241" at bounding box center [312, 256] width 71 height 7
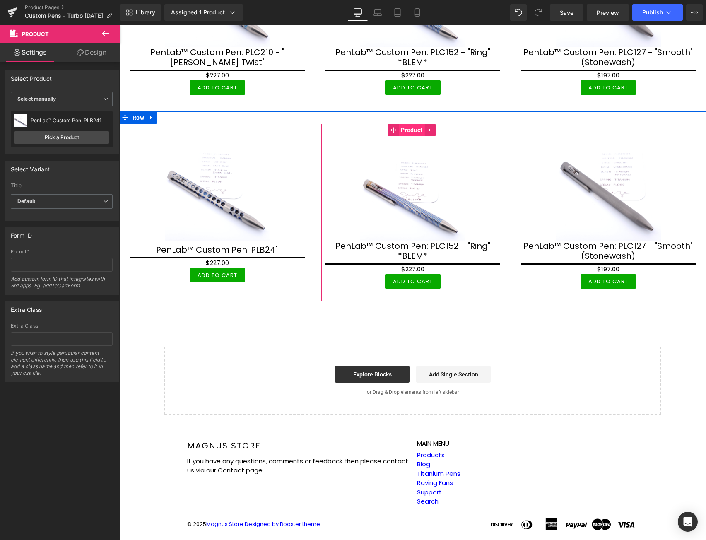
click at [407, 134] on span "Product" at bounding box center [412, 130] width 26 height 12
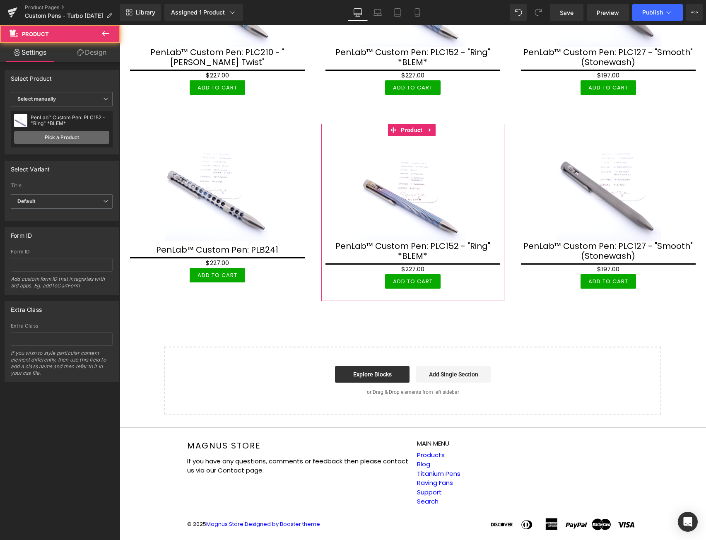
click at [76, 136] on link "Pick a Product" at bounding box center [61, 137] width 95 height 13
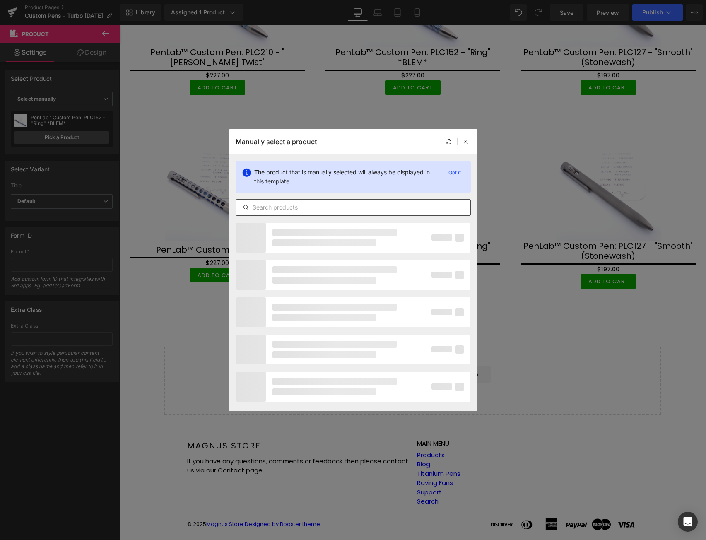
click at [320, 206] on input "text" at bounding box center [353, 207] width 234 height 10
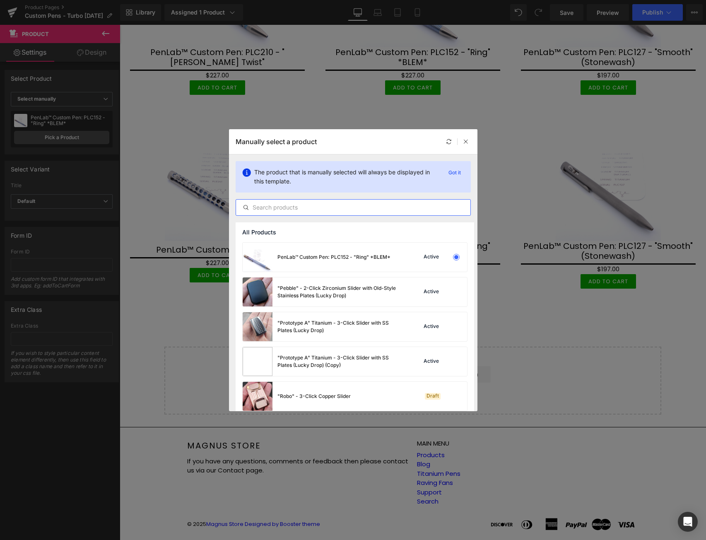
paste input "plb"
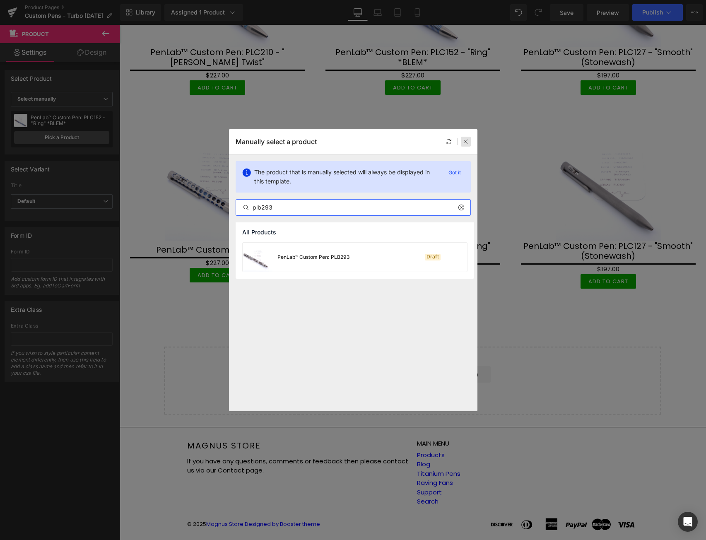
type input "plb293"
click at [468, 139] on icon at bounding box center [466, 142] width 6 height 6
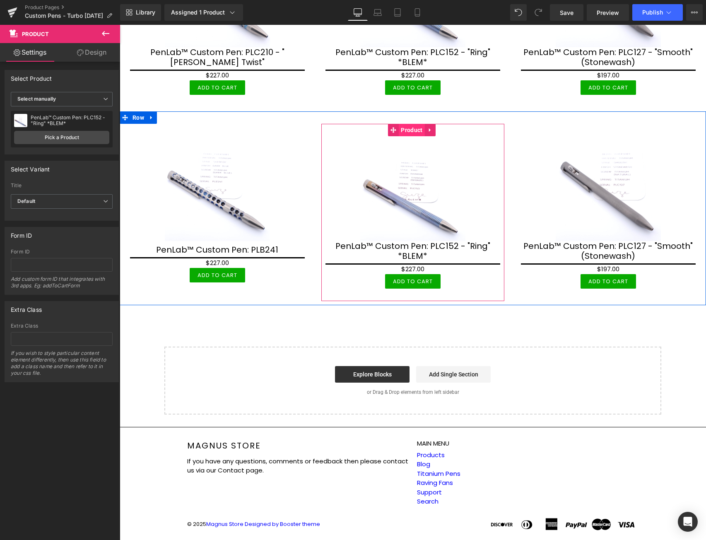
click at [411, 131] on span "Product" at bounding box center [412, 130] width 26 height 12
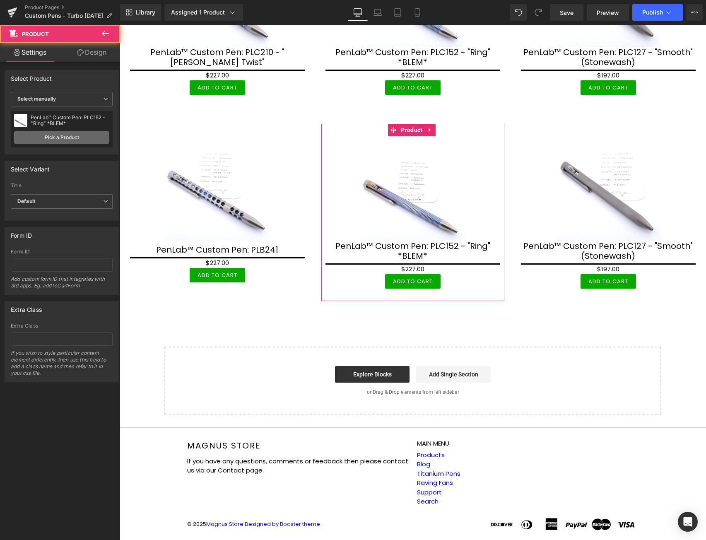
click at [84, 138] on link "Pick a Product" at bounding box center [61, 137] width 95 height 13
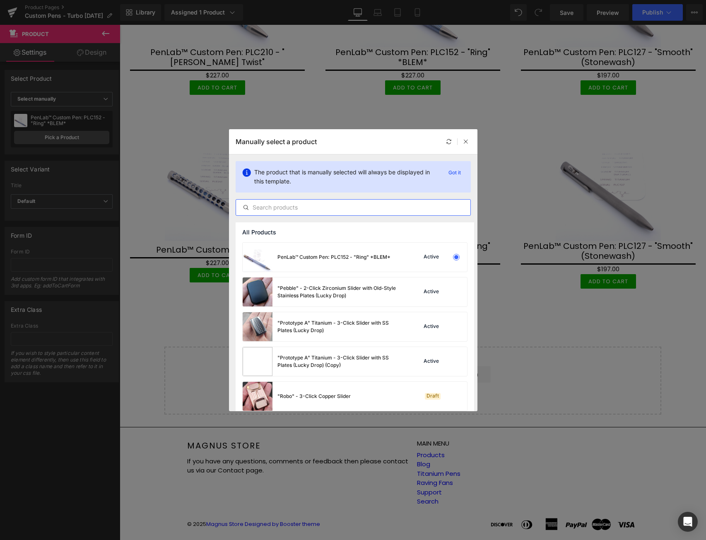
click at [291, 208] on input "text" at bounding box center [353, 207] width 234 height 10
paste input "plb"
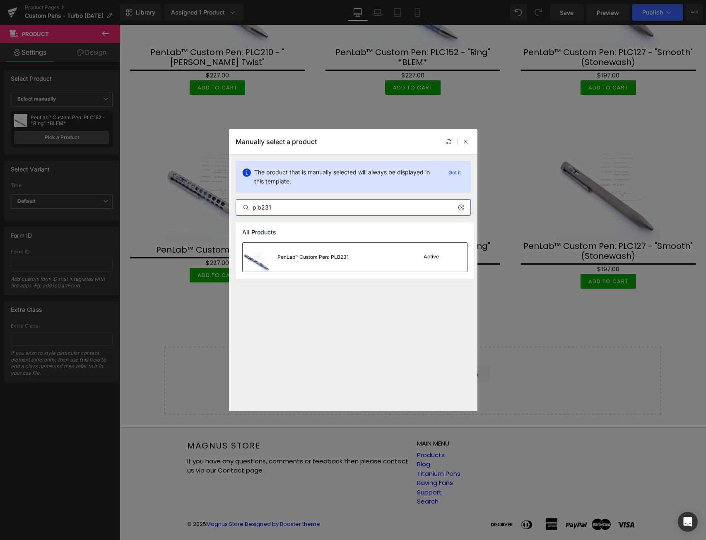
type input "plb231"
drag, startPoint x: 354, startPoint y: 260, endPoint x: 274, endPoint y: 210, distance: 95.0
click at [354, 260] on div "PenLab™ Custom Pen: PLB231 Active" at bounding box center [355, 257] width 224 height 29
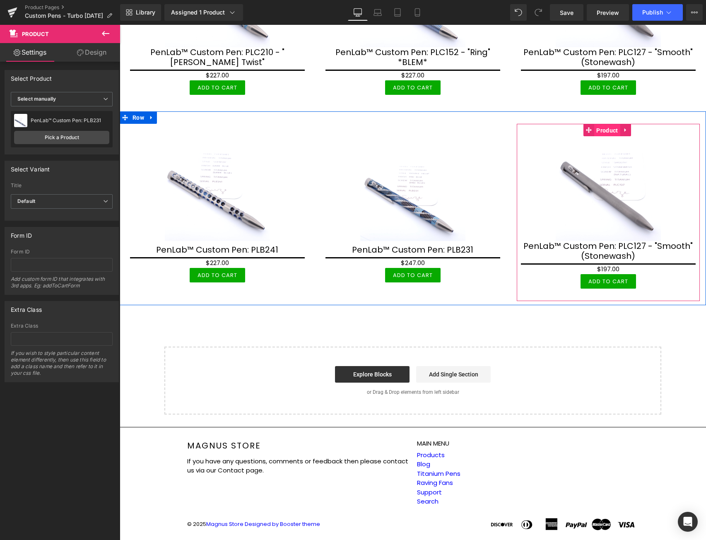
click at [612, 132] on span "Product" at bounding box center [607, 130] width 26 height 12
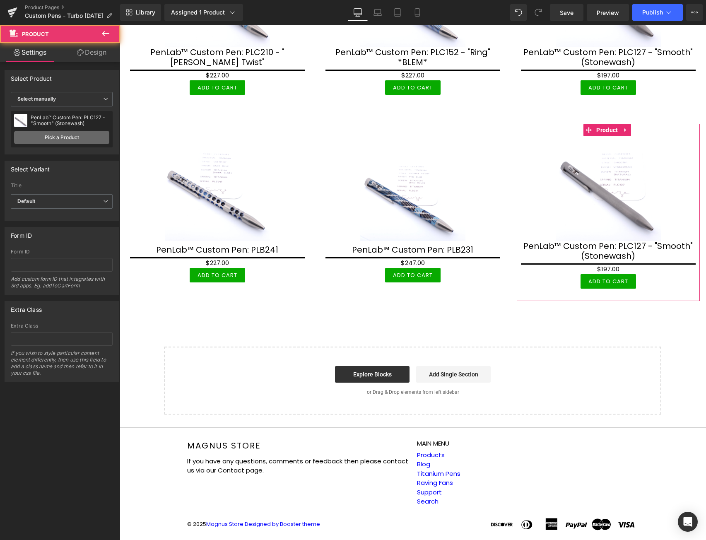
click at [67, 134] on link "Pick a Product" at bounding box center [61, 137] width 95 height 13
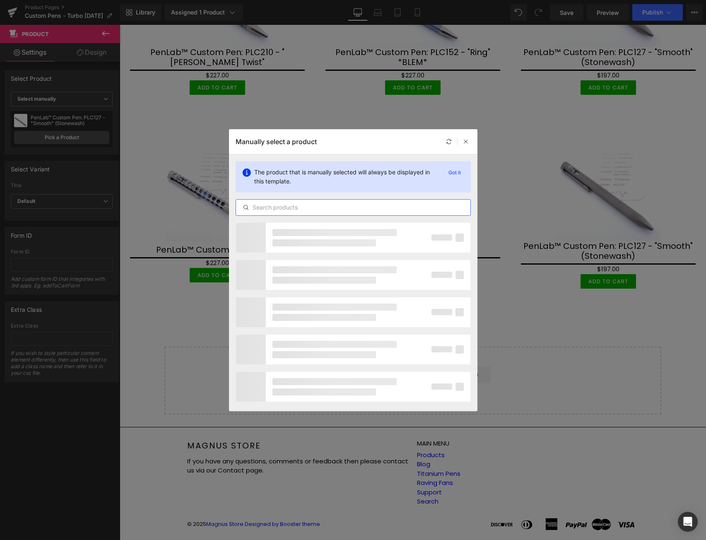
click at [311, 206] on input "text" at bounding box center [353, 207] width 234 height 10
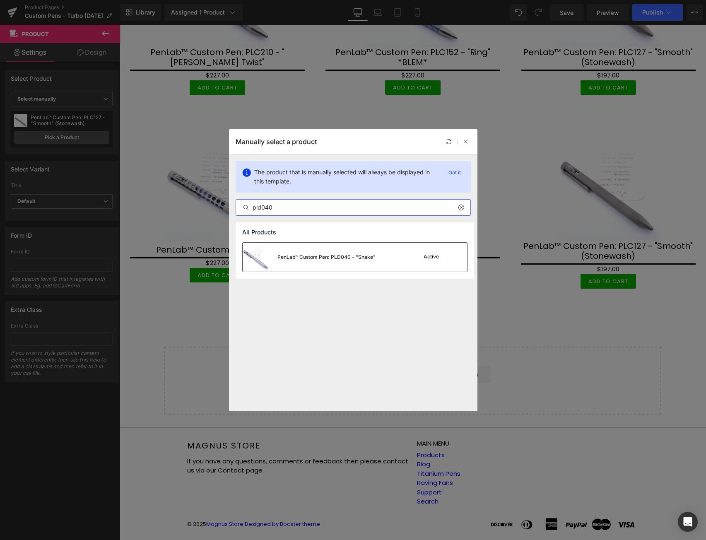
type input "pld040"
click at [328, 258] on div "PenLab™ Custom Pen: PLD040 - "Snake"" at bounding box center [326, 256] width 98 height 7
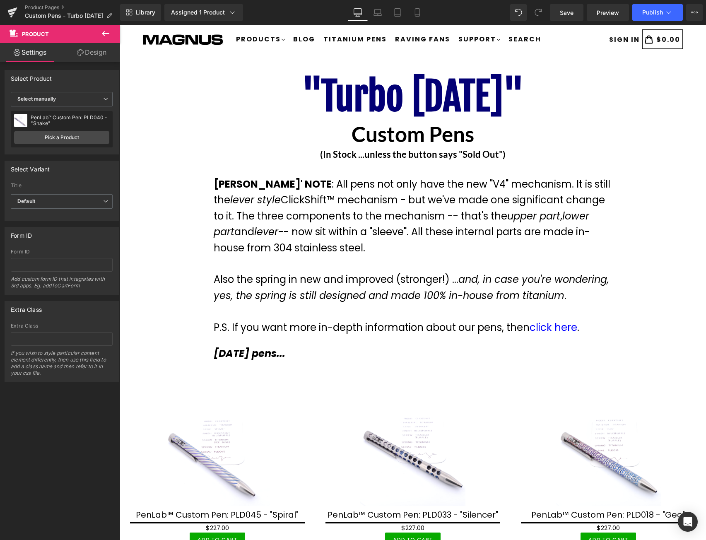
scroll to position [0, 0]
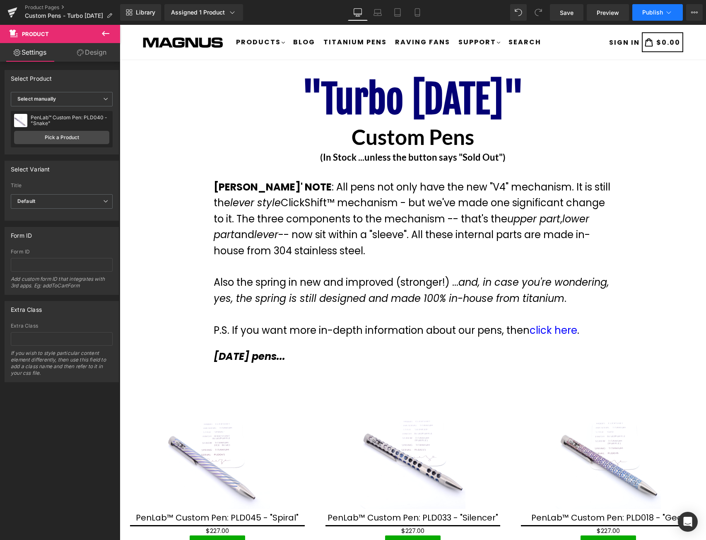
click at [659, 12] on span "Publish" at bounding box center [652, 12] width 21 height 7
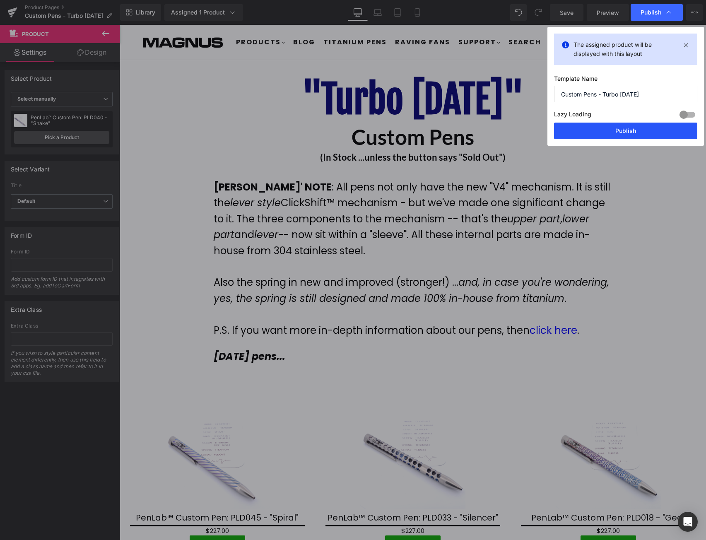
click at [625, 131] on button "Publish" at bounding box center [625, 131] width 143 height 17
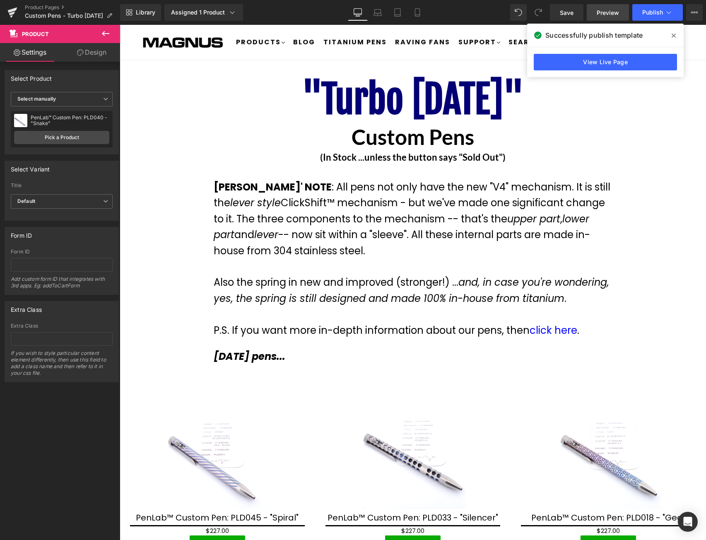
click at [609, 16] on span "Preview" at bounding box center [608, 12] width 22 height 9
